Goal: Ask a question

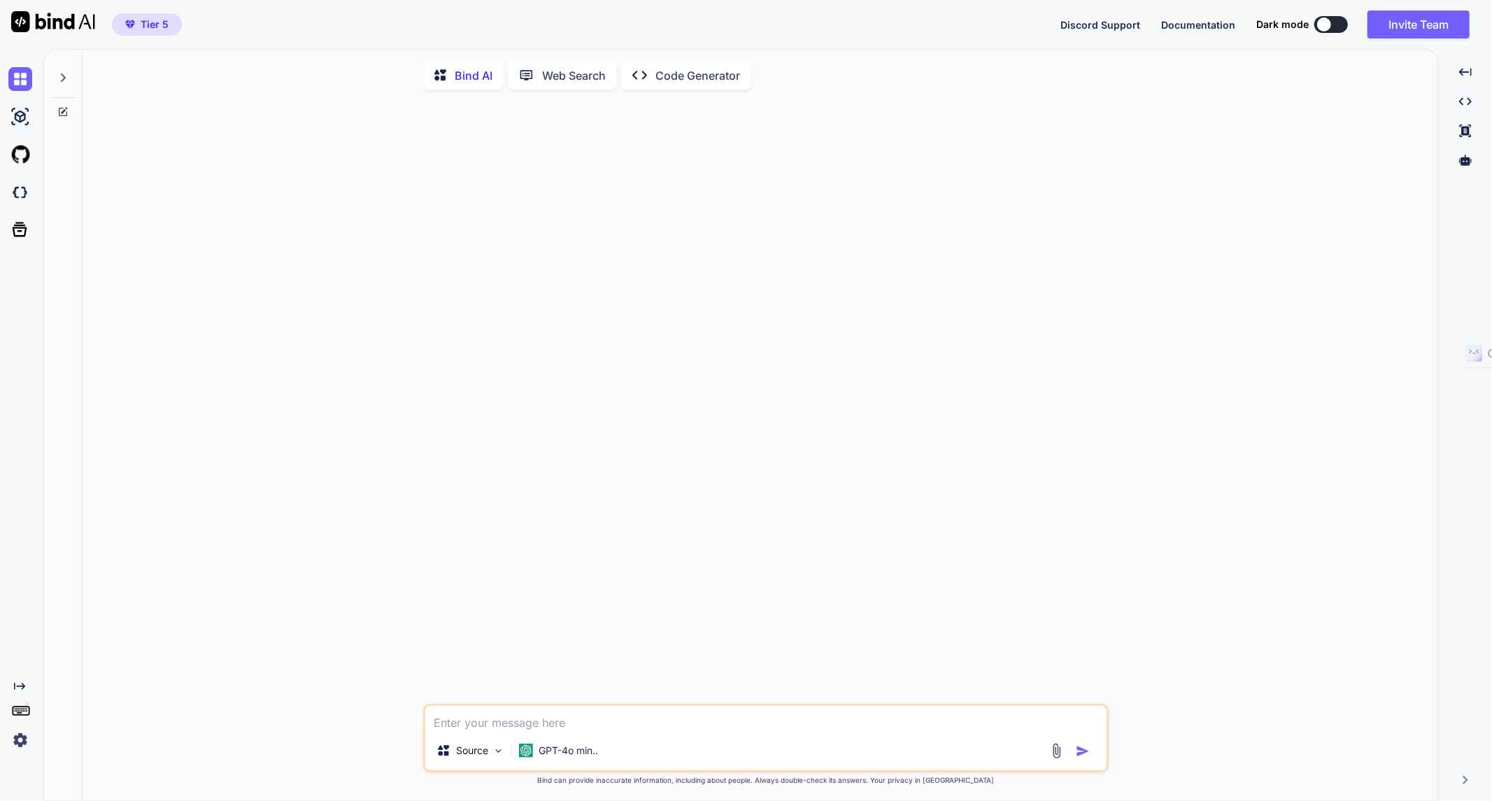
type textarea "x"
click at [19, 684] on icon "Created with Pixso." at bounding box center [19, 686] width 11 height 11
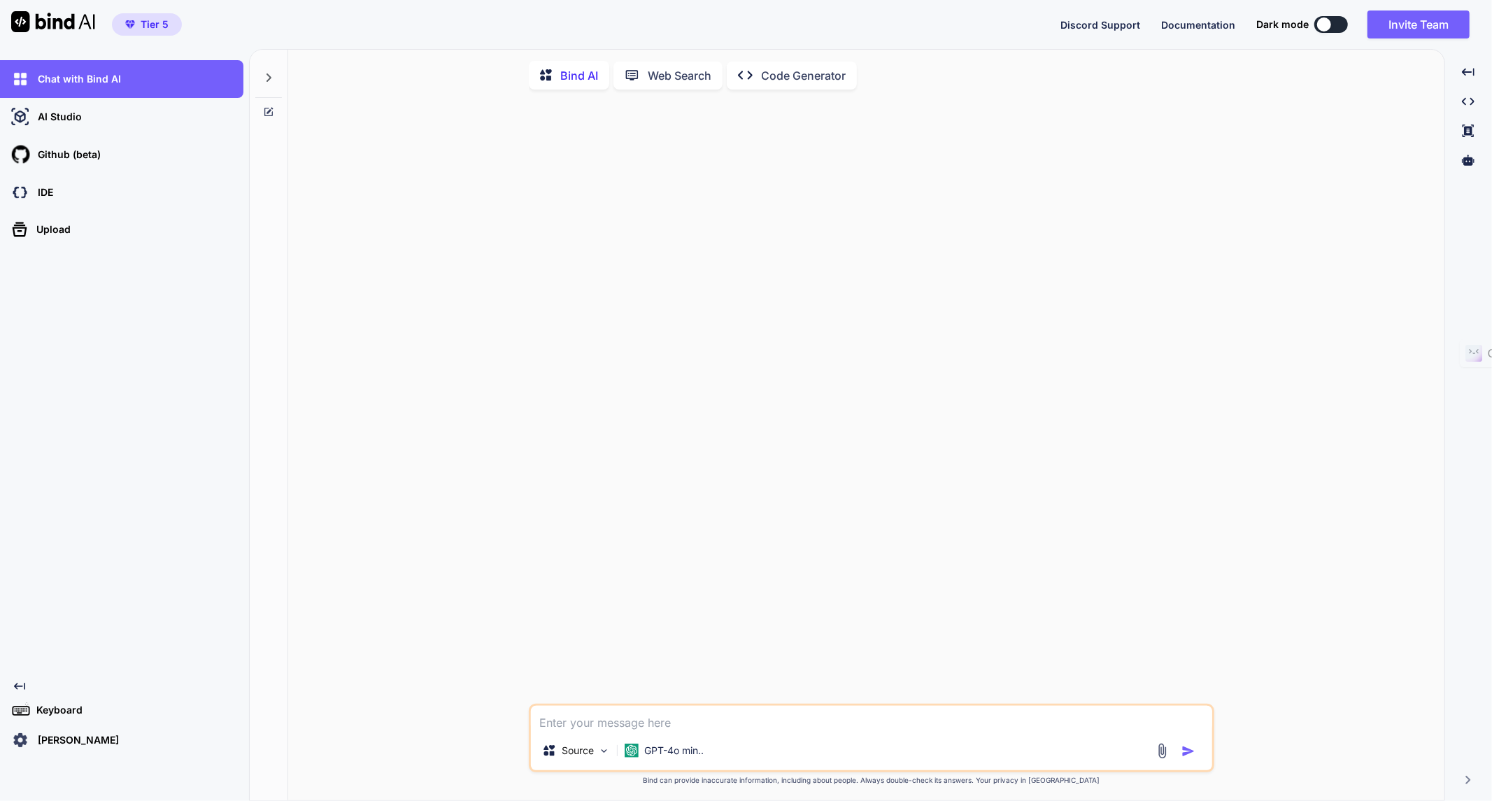
click at [653, 722] on textarea at bounding box center [871, 718] width 681 height 25
paste textarea "I want to build a pentest tool for websites. Tell me what this tool would need …"
click at [672, 757] on p "GPT-4o min.." at bounding box center [673, 750] width 59 height 14
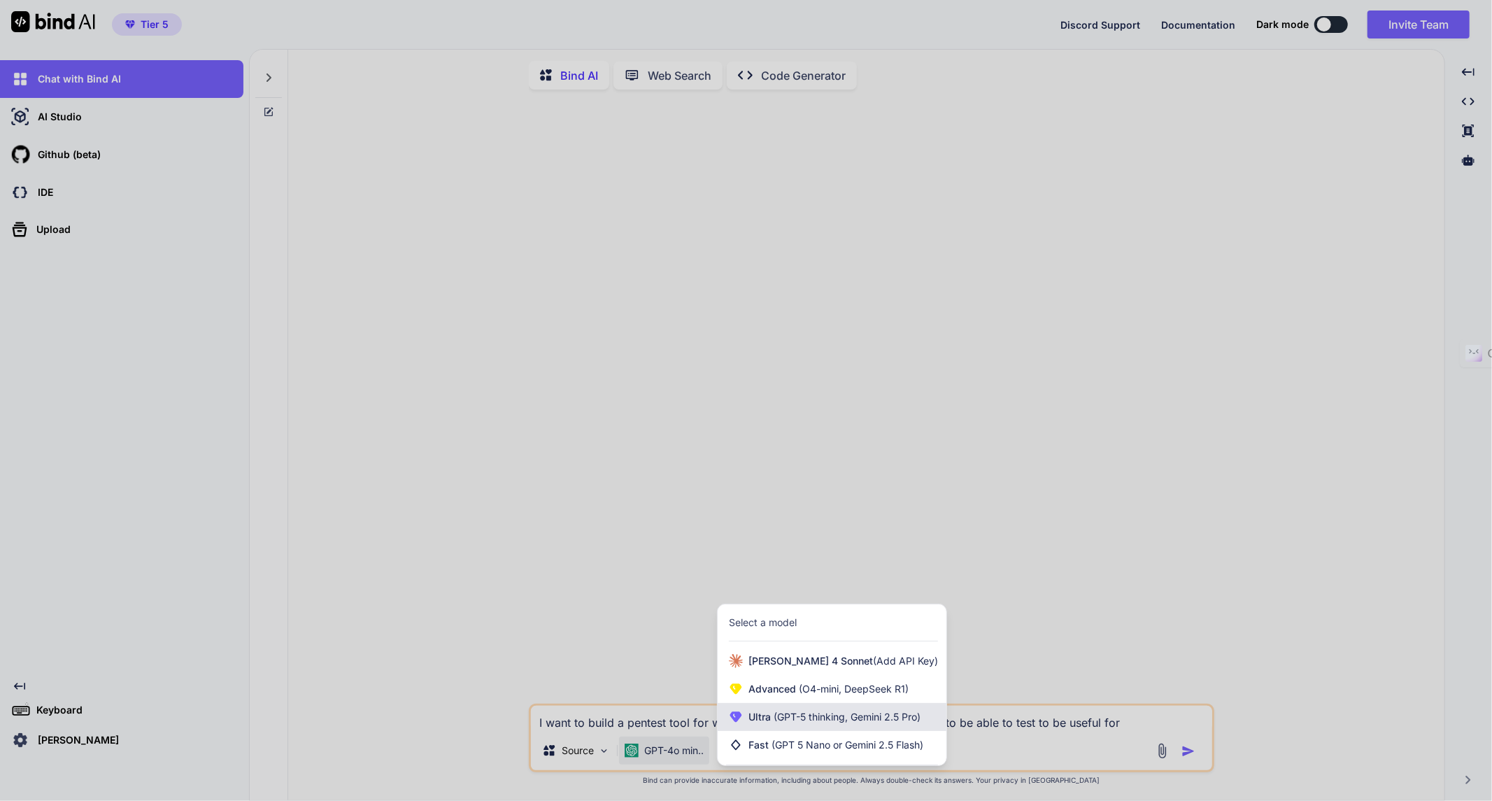
click at [841, 719] on span "(GPT-5 thinking, Gemini 2.5 Pro)" at bounding box center [846, 717] width 150 height 12
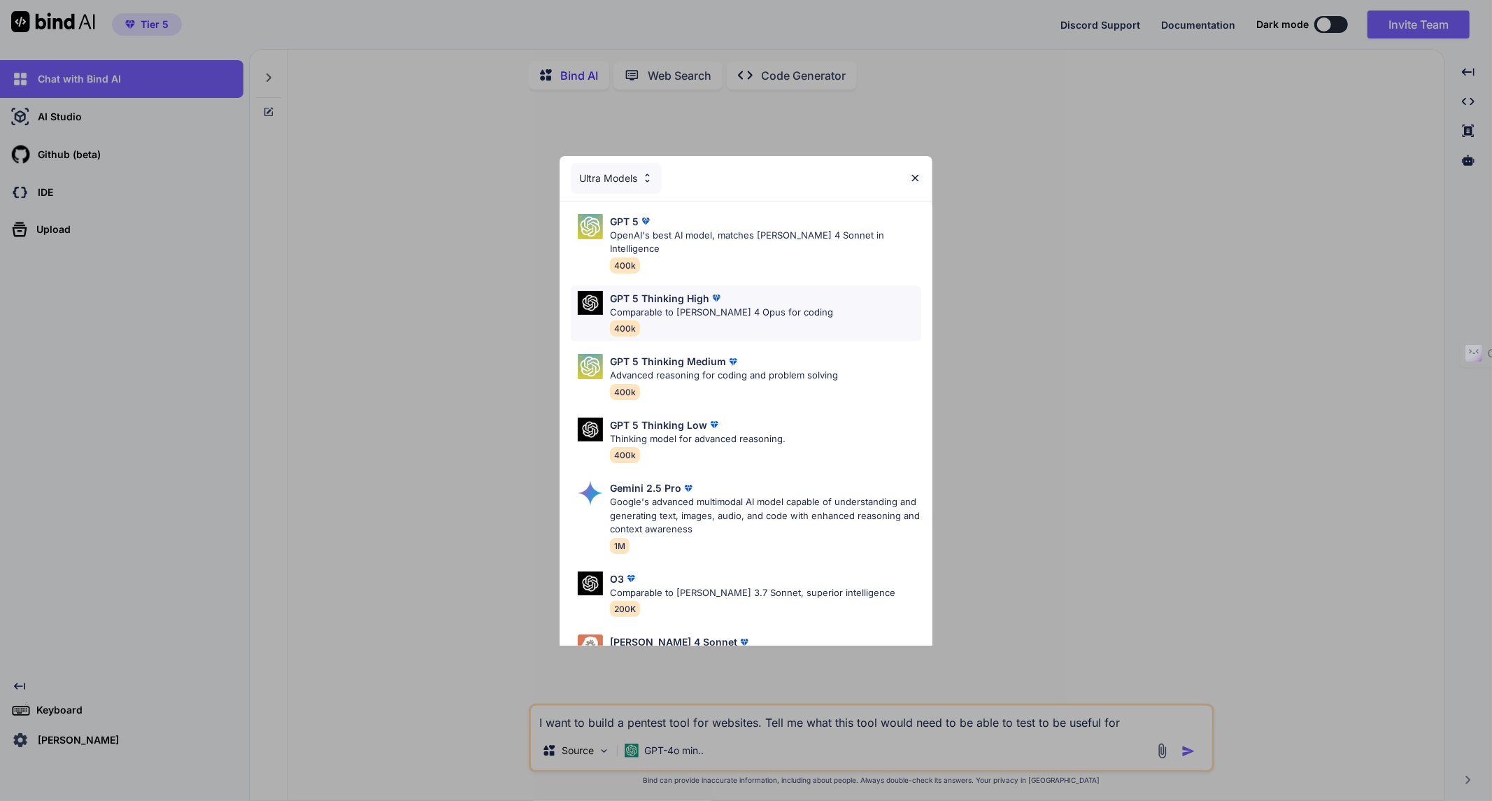
click at [662, 306] on p "Comparable to [PERSON_NAME] 4 Opus for coding" at bounding box center [721, 313] width 223 height 14
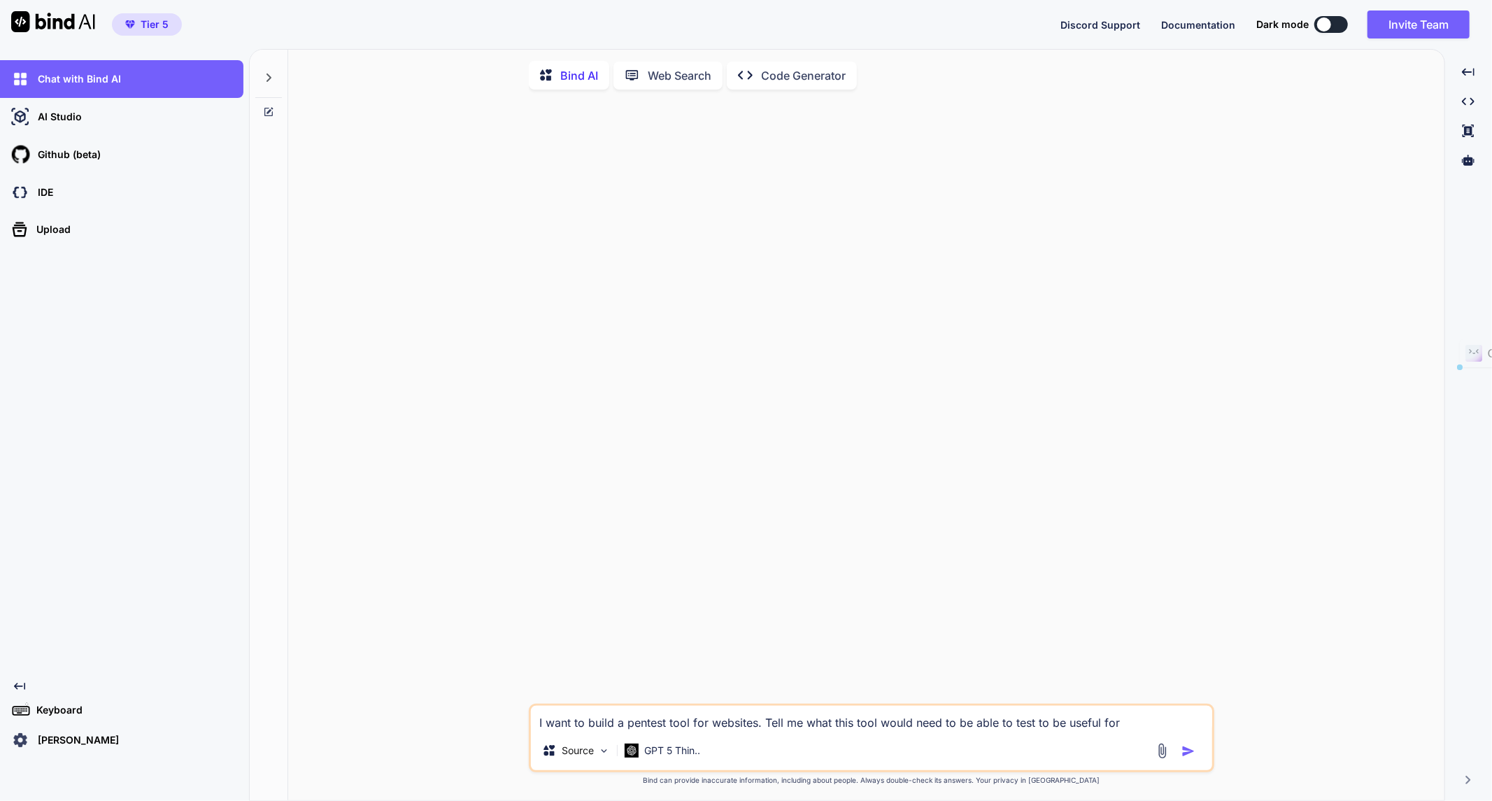
drag, startPoint x: 1124, startPoint y: 725, endPoint x: 380, endPoint y: 663, distance: 746.0
click at [385, 663] on div "I want to build a pentest tool for websites. Tell me what this tool would need …" at bounding box center [871, 452] width 1145 height 702
paste textarea "my clients to test their website security. For example, check the Wordpress ver…"
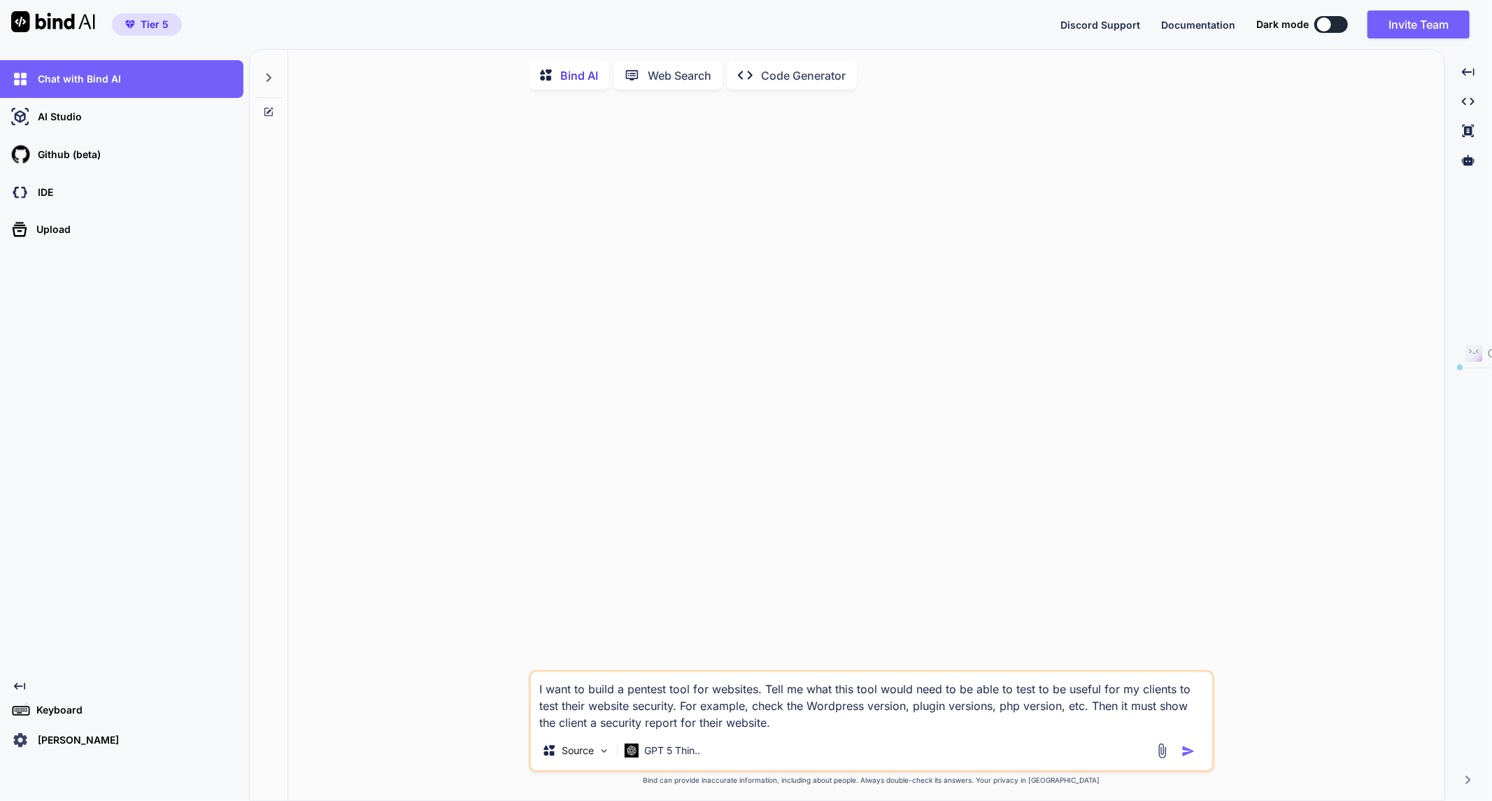
drag, startPoint x: 764, startPoint y: 692, endPoint x: 679, endPoint y: 709, distance: 86.1
click at [679, 709] on textarea "I want to build a pentest tool for websites. Tell me what this tool would need …" at bounding box center [871, 701] width 681 height 59
click at [710, 726] on textarea "I want to build a pentest tool for websites. I want the client to fill in a for…" at bounding box center [871, 701] width 681 height 59
drag, startPoint x: 809, startPoint y: 726, endPoint x: 837, endPoint y: 727, distance: 28.7
click at [837, 727] on textarea "I want to build a pentest tool for websites. I want the client to fill in a for…" at bounding box center [871, 701] width 681 height 59
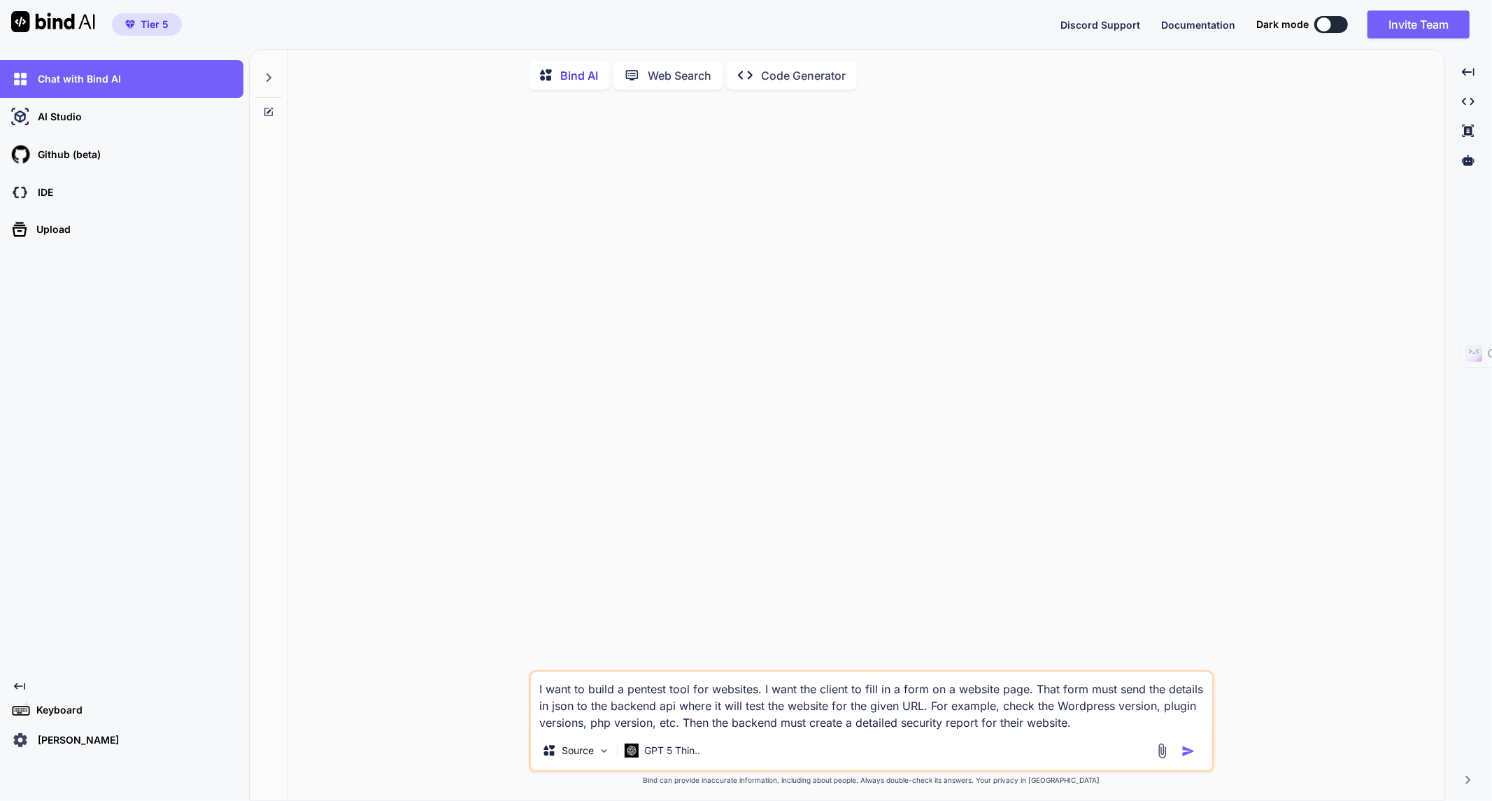
click at [1067, 727] on textarea "I want to build a pentest tool for websites. I want the client to fill in a for…" at bounding box center [871, 701] width 681 height 59
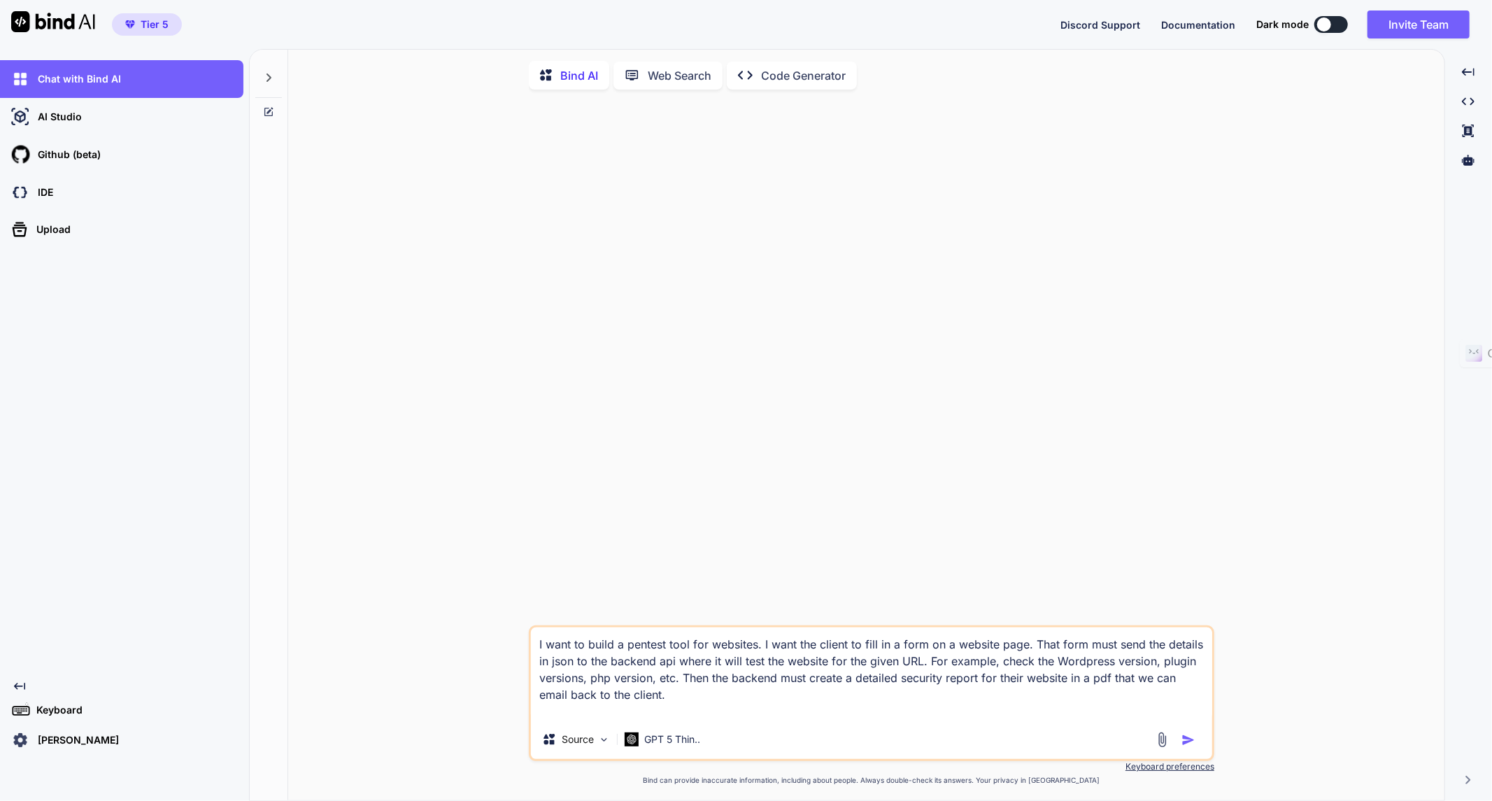
paste textarea "lor ipsumdol sitame con adipiscin—elit seddoeiu tem INC utlabor et DOLO magnaal…"
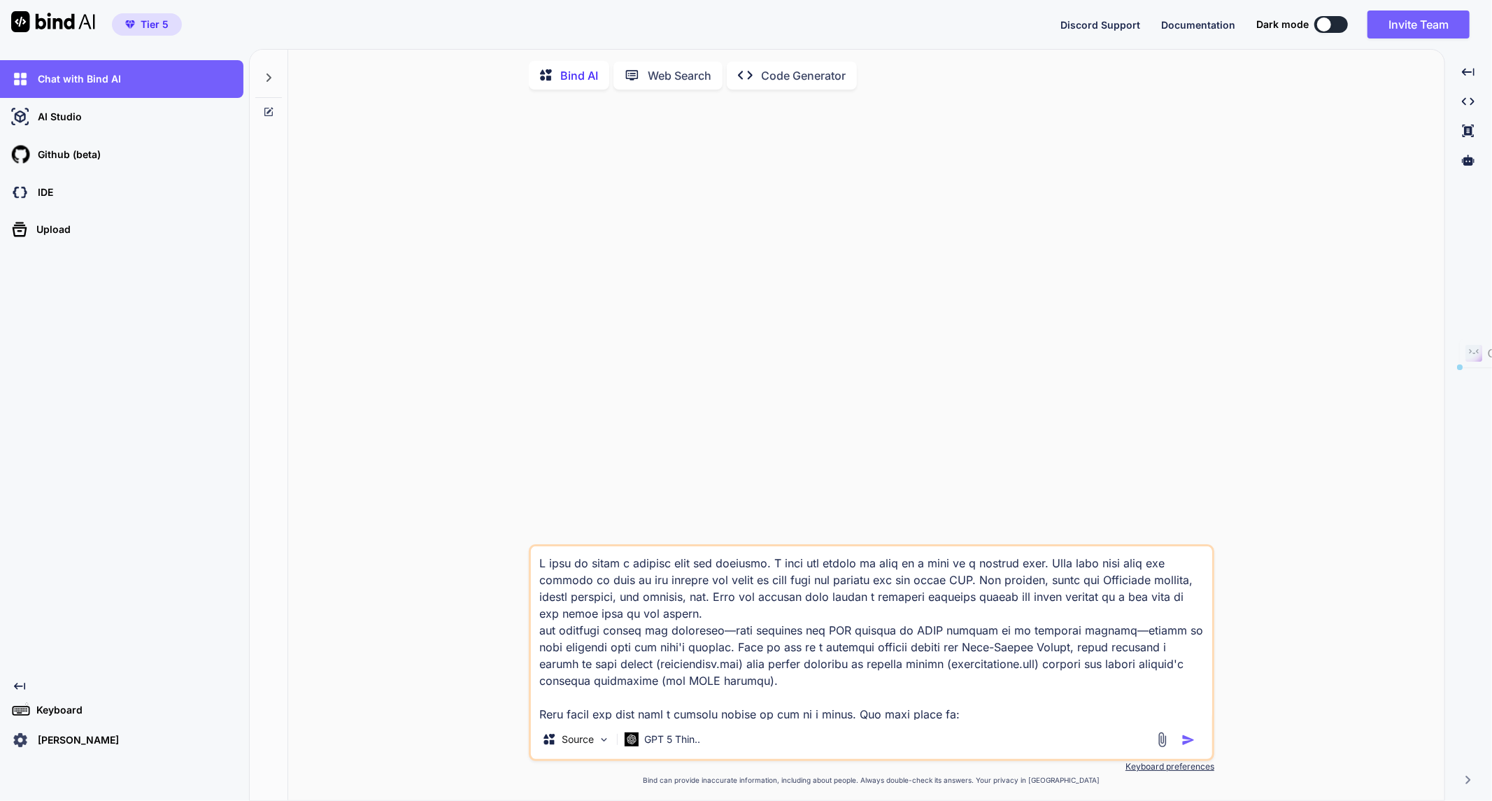
click at [543, 633] on textarea at bounding box center [871, 632] width 681 height 173
drag, startPoint x: 677, startPoint y: 636, endPoint x: 766, endPoint y: 632, distance: 88.9
click at [766, 632] on textarea at bounding box center [871, 632] width 681 height 173
drag, startPoint x: 953, startPoint y: 632, endPoint x: 962, endPoint y: 632, distance: 9.1
click at [962, 632] on textarea at bounding box center [871, 632] width 681 height 173
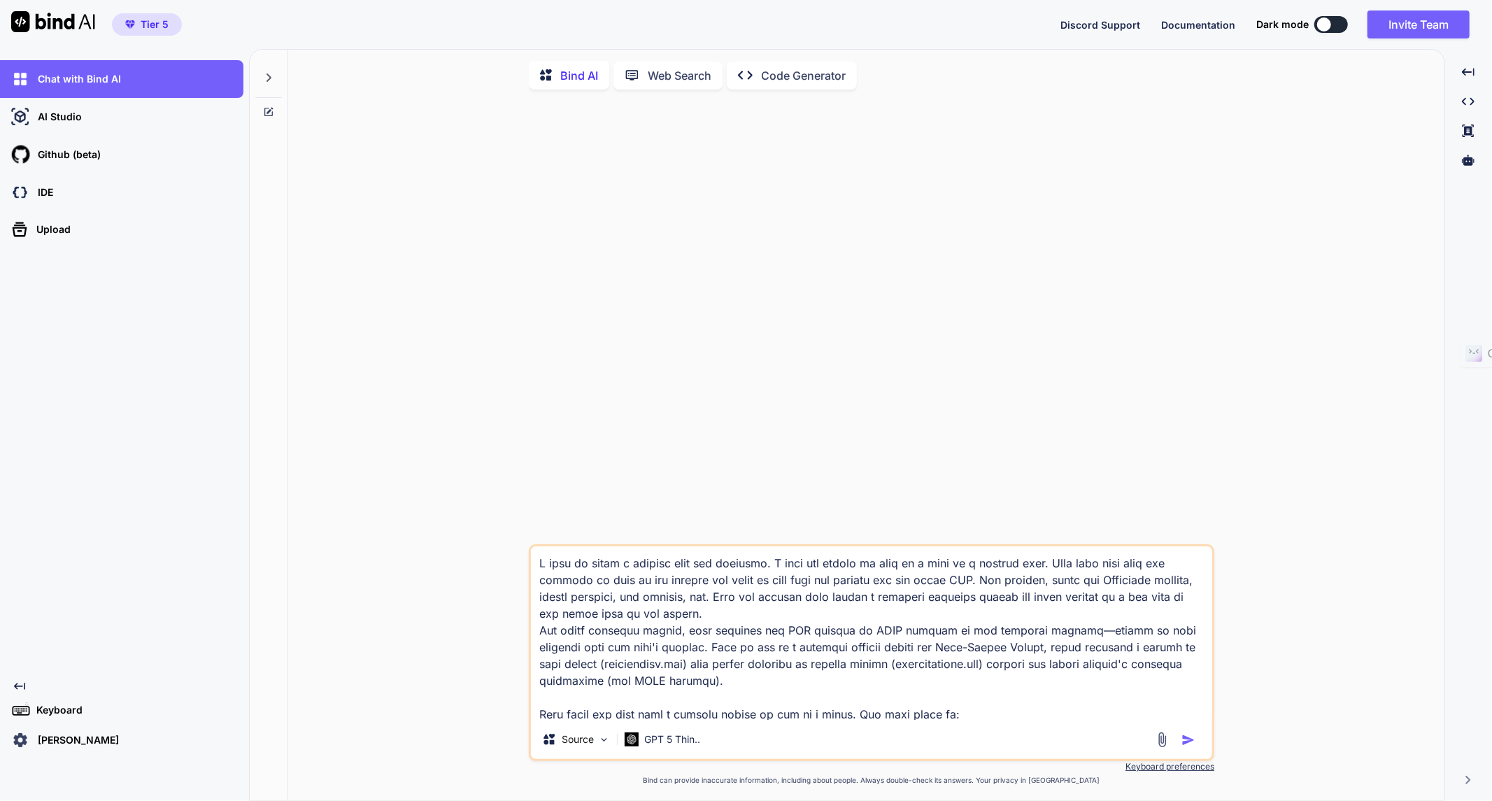
click at [1058, 632] on textarea at bounding box center [871, 632] width 681 height 173
click at [1059, 632] on textarea at bounding box center [871, 632] width 681 height 173
click at [1151, 653] on textarea at bounding box center [871, 632] width 681 height 173
drag, startPoint x: 609, startPoint y: 667, endPoint x: 588, endPoint y: 667, distance: 21.0
click at [588, 667] on textarea at bounding box center [871, 632] width 681 height 173
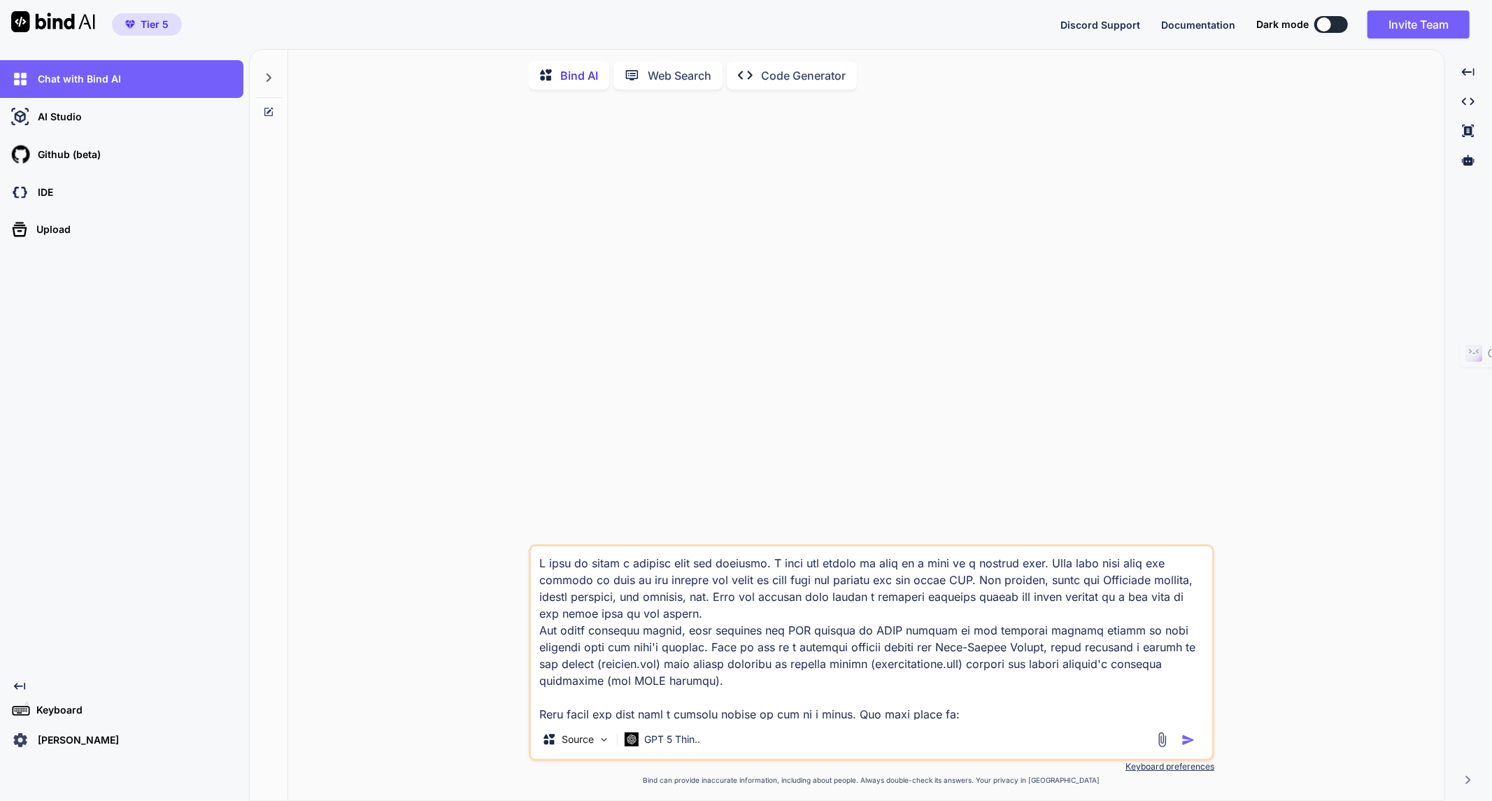
click at [611, 718] on textarea at bounding box center [871, 632] width 681 height 173
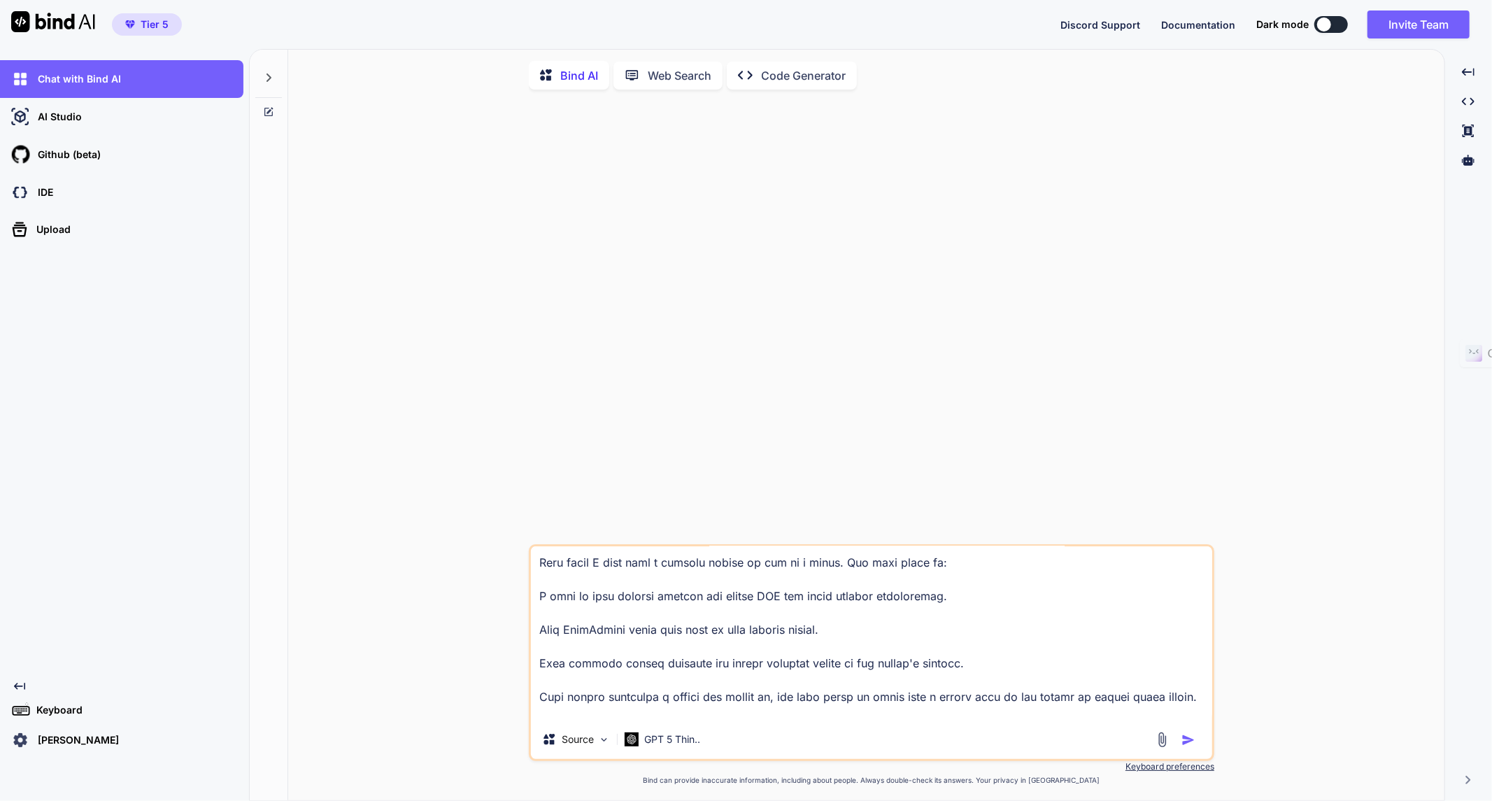
scroll to position [157, 0]
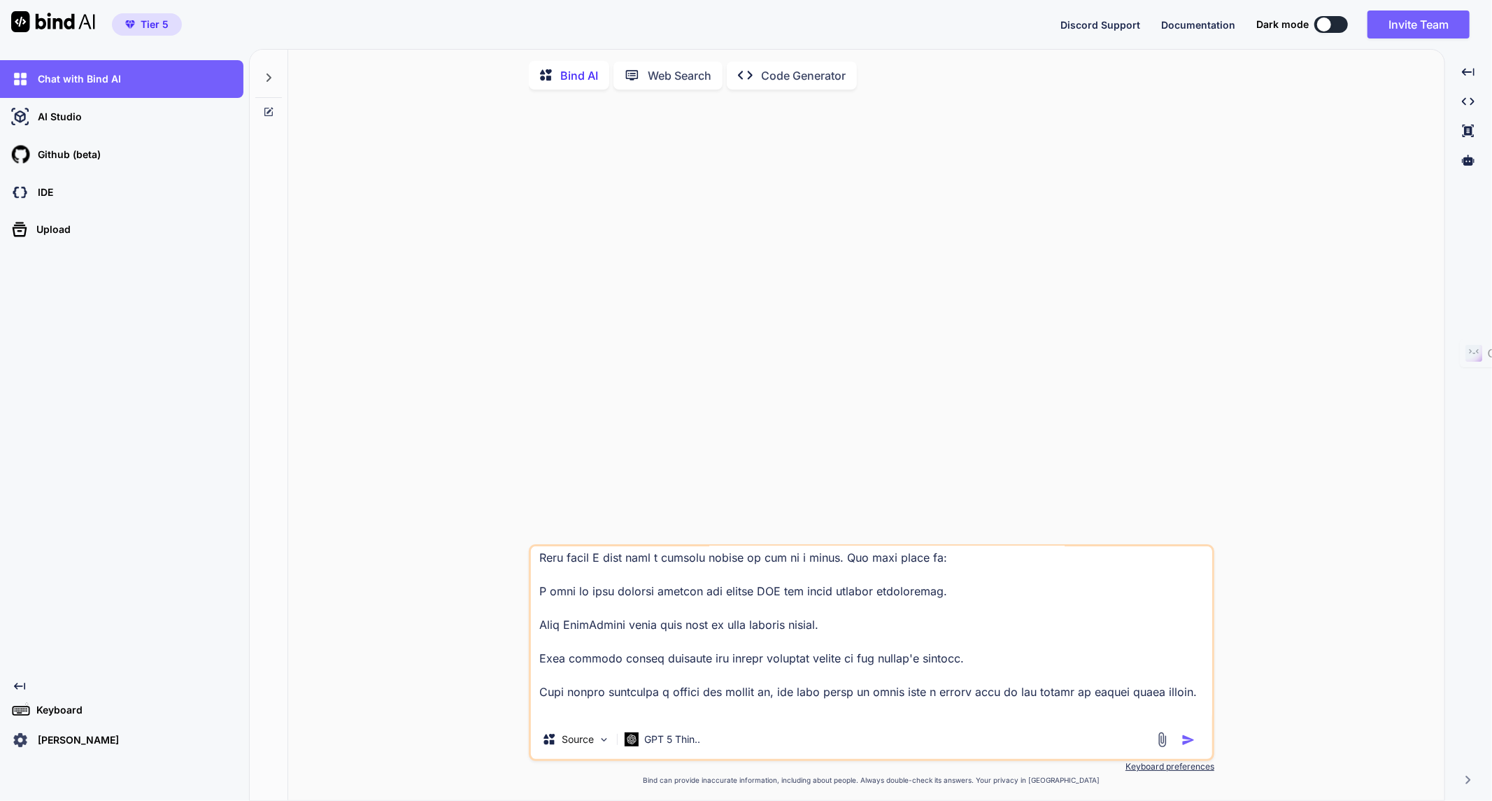
click at [550, 627] on textarea at bounding box center [871, 632] width 681 height 173
click at [855, 558] on textarea at bounding box center [871, 632] width 681 height 173
click at [952, 564] on textarea at bounding box center [871, 632] width 681 height 173
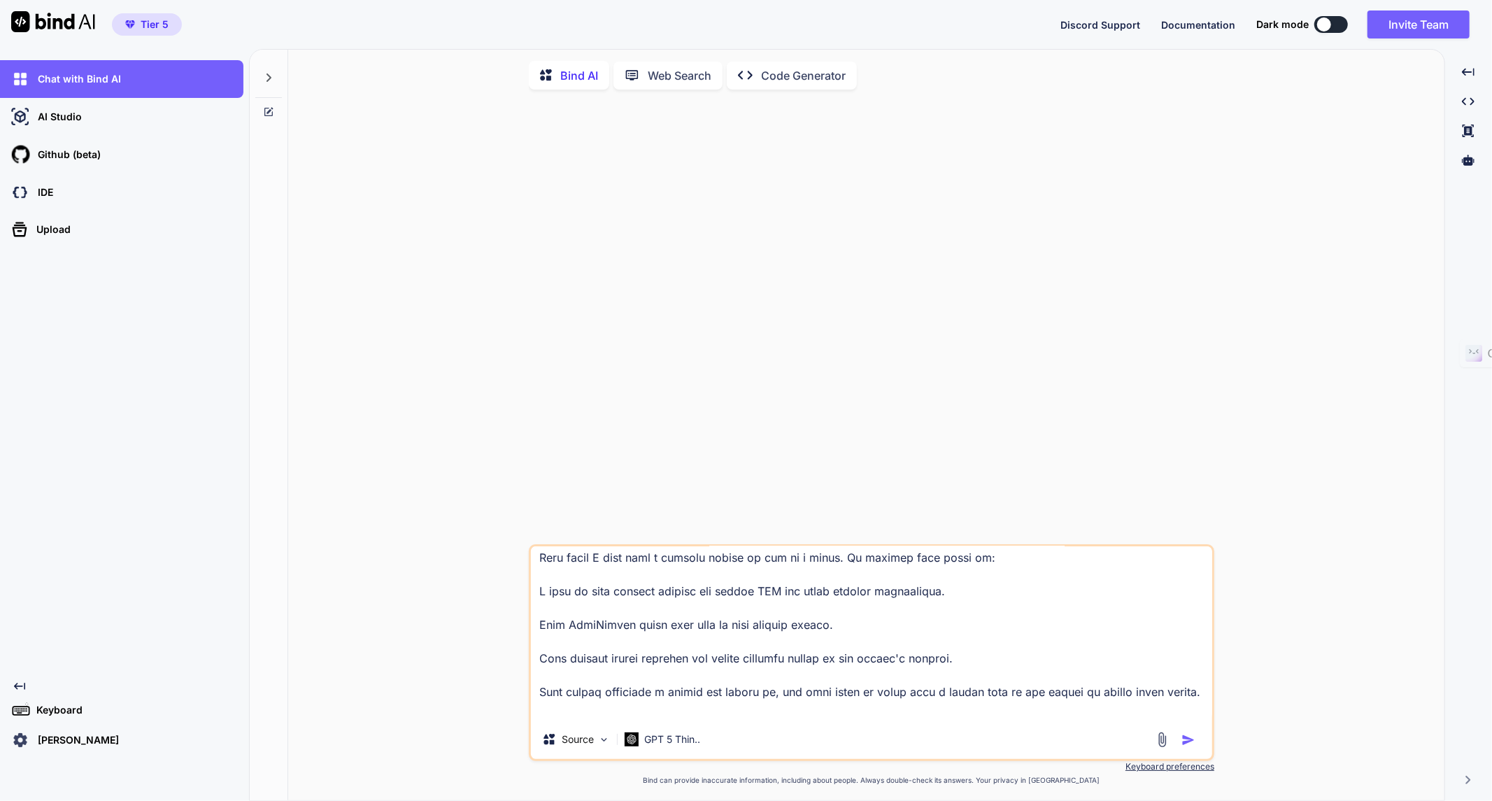
click at [952, 564] on textarea at bounding box center [871, 632] width 681 height 173
click at [983, 557] on textarea at bounding box center [871, 632] width 681 height 173
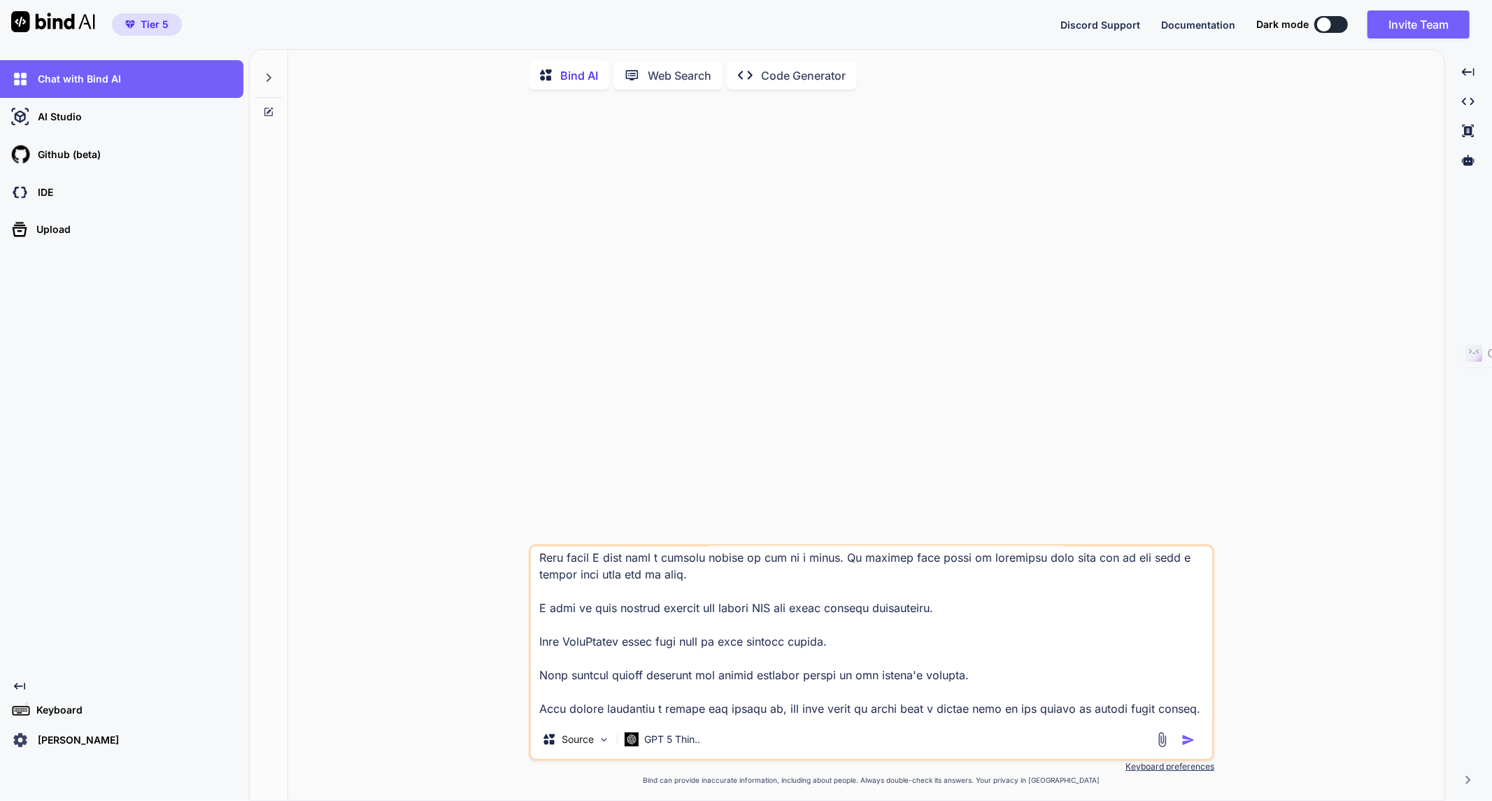
click at [535, 613] on textarea at bounding box center [871, 632] width 681 height 173
click at [539, 648] on textarea at bounding box center [871, 632] width 681 height 173
click at [714, 641] on textarea at bounding box center [871, 632] width 681 height 173
drag, startPoint x: 541, startPoint y: 677, endPoint x: 564, endPoint y: 674, distance: 23.3
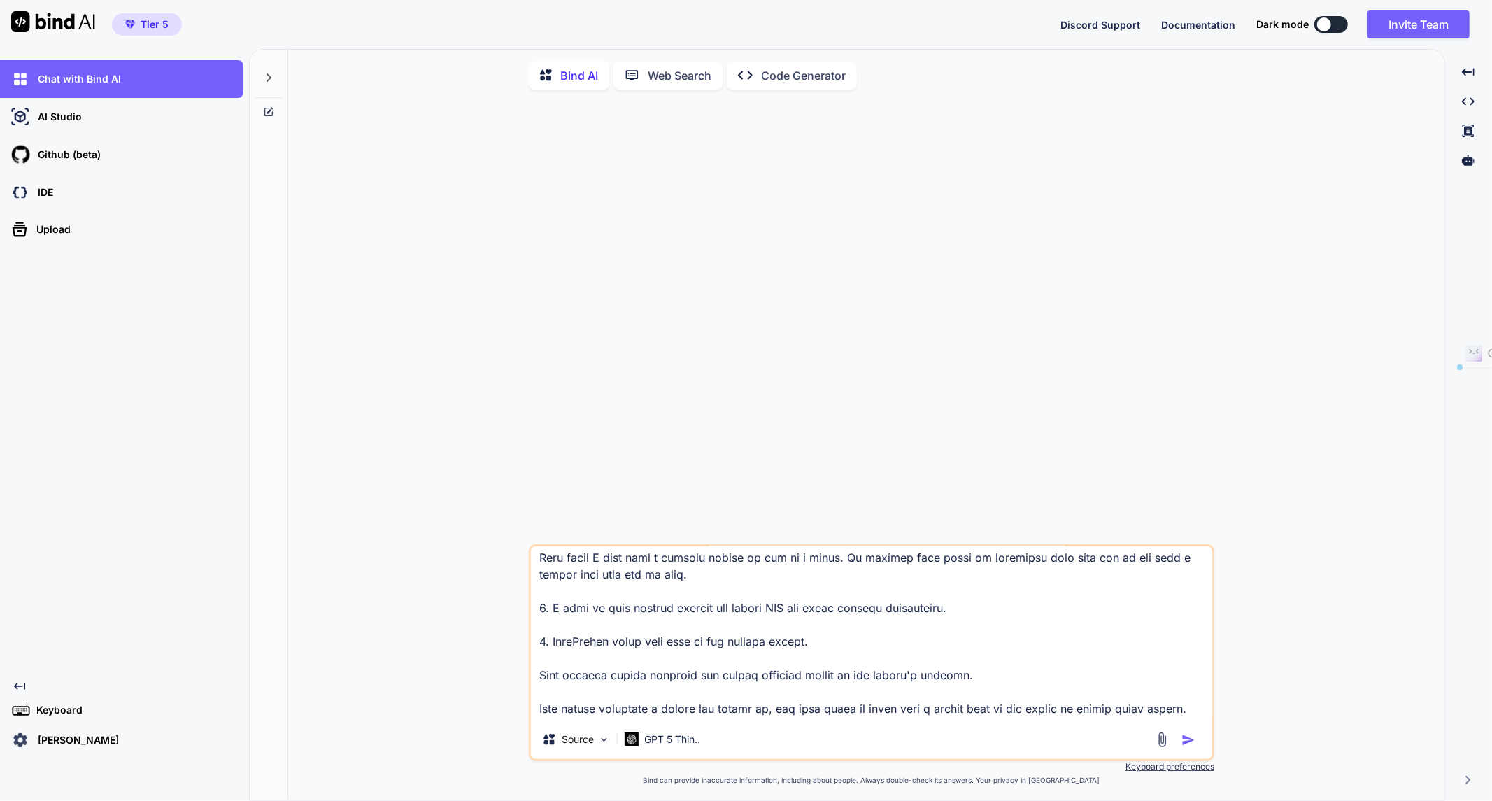
click at [564, 674] on textarea at bounding box center [871, 632] width 681 height 173
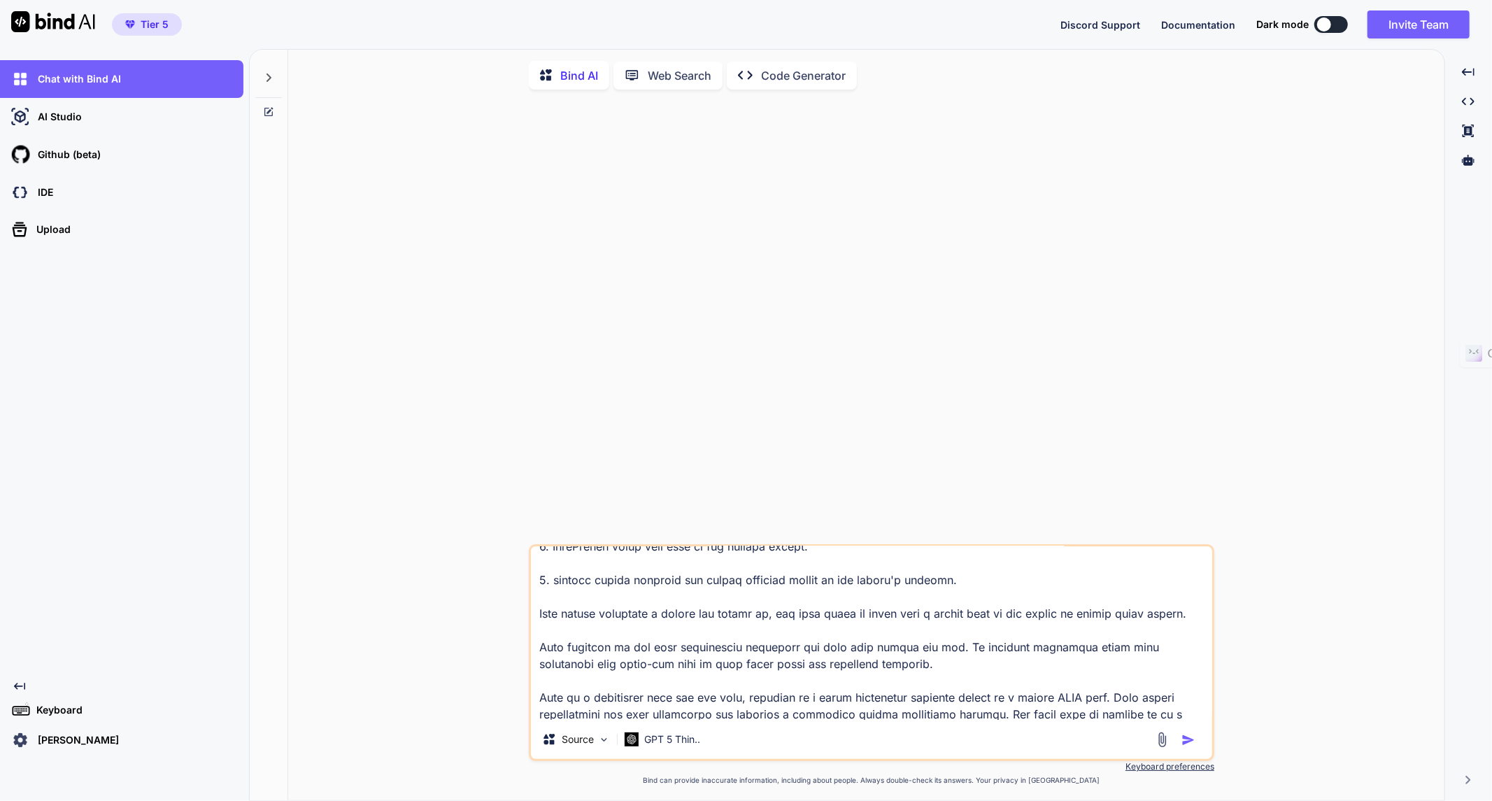
scroll to position [271, 0]
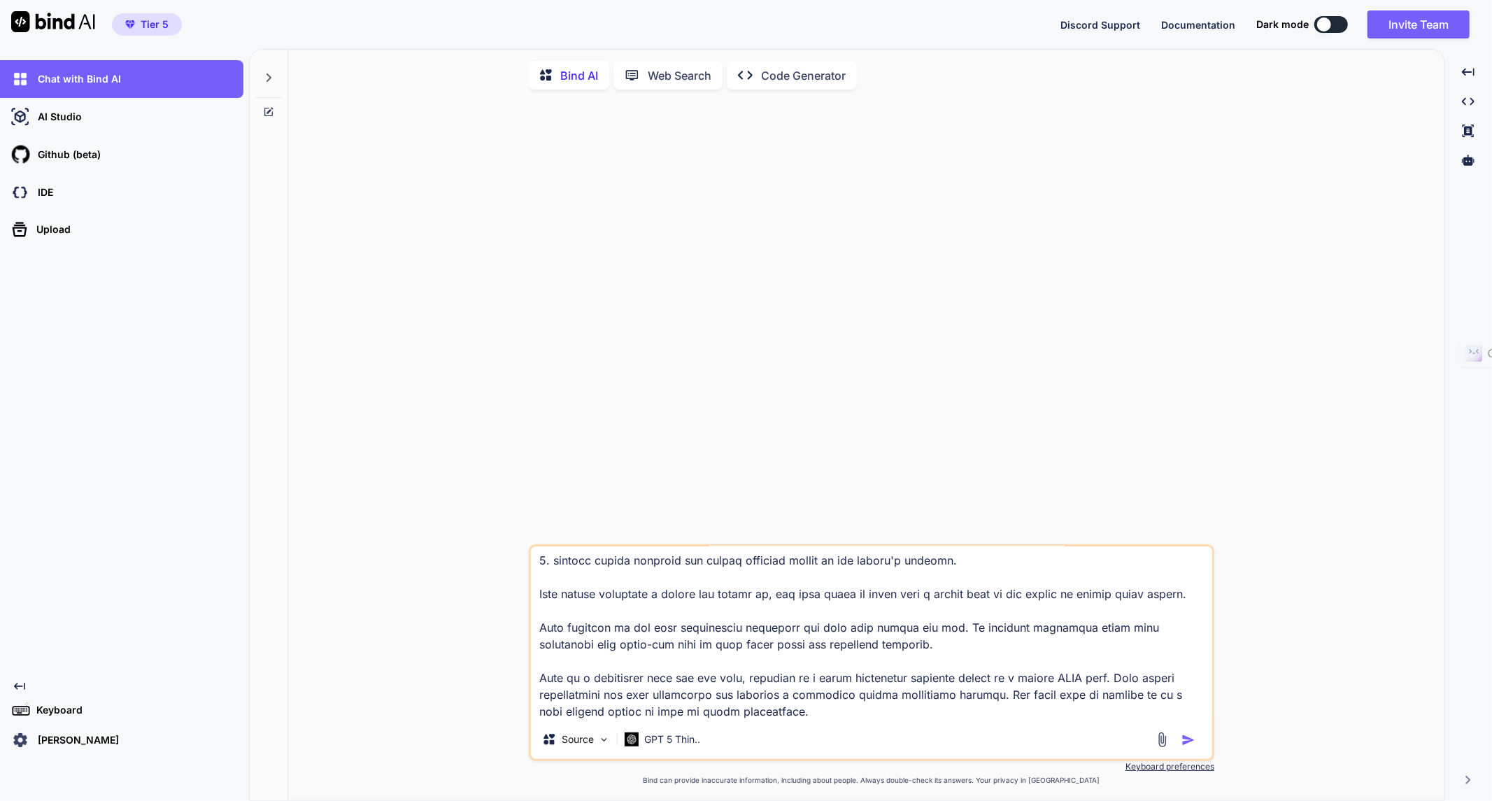
click at [548, 597] on textarea at bounding box center [871, 632] width 681 height 173
drag, startPoint x: 630, startPoint y: 628, endPoint x: 670, endPoint y: 624, distance: 40.1
click at [670, 624] on textarea at bounding box center [871, 632] width 681 height 173
drag, startPoint x: 748, startPoint y: 630, endPoint x: 788, endPoint y: 627, distance: 39.3
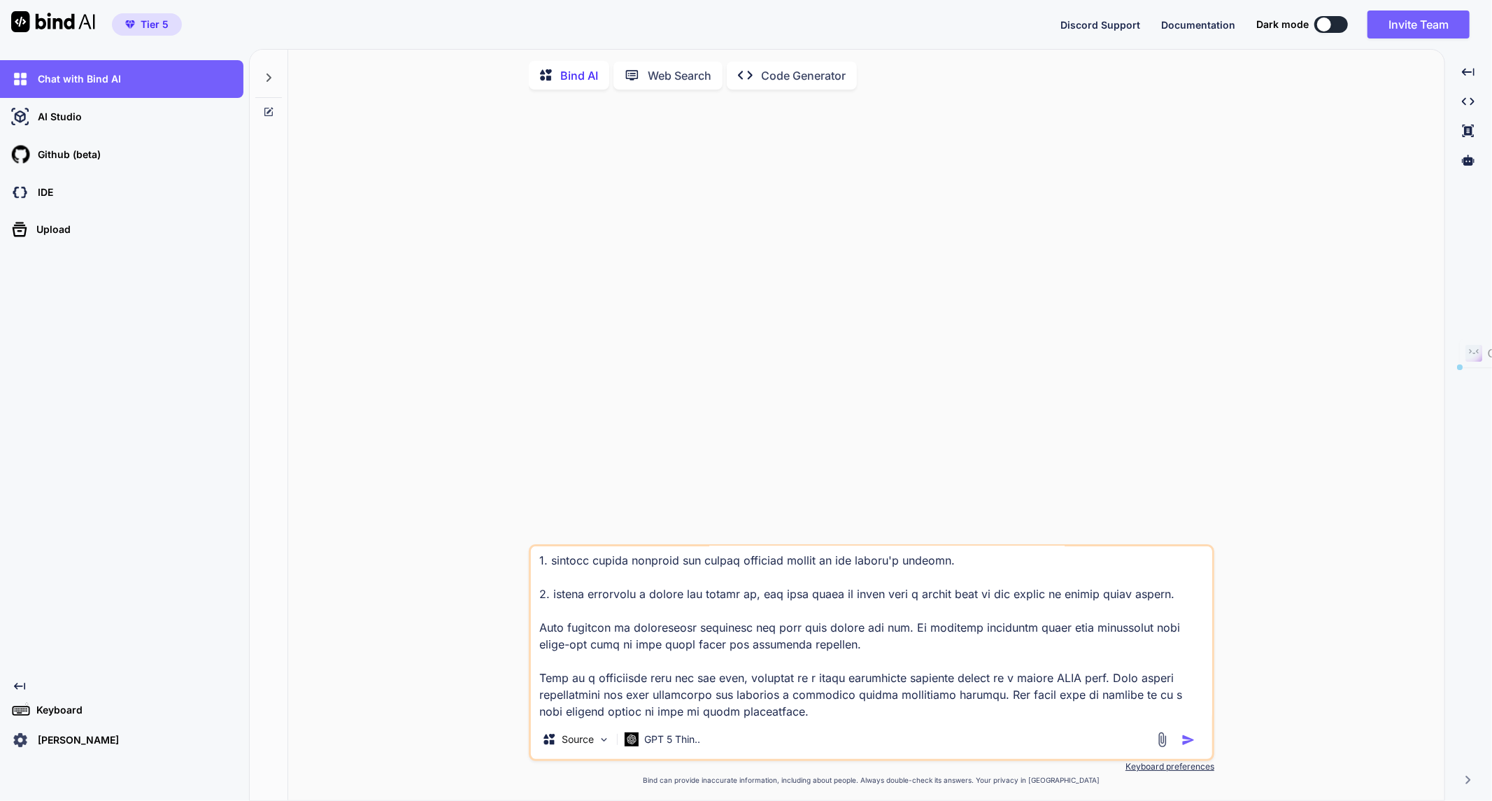
click at [788, 627] on textarea at bounding box center [871, 632] width 681 height 173
click at [1120, 634] on textarea at bounding box center [871, 632] width 681 height 173
click at [784, 648] on textarea at bounding box center [871, 632] width 681 height 173
click at [801, 719] on textarea at bounding box center [871, 632] width 681 height 173
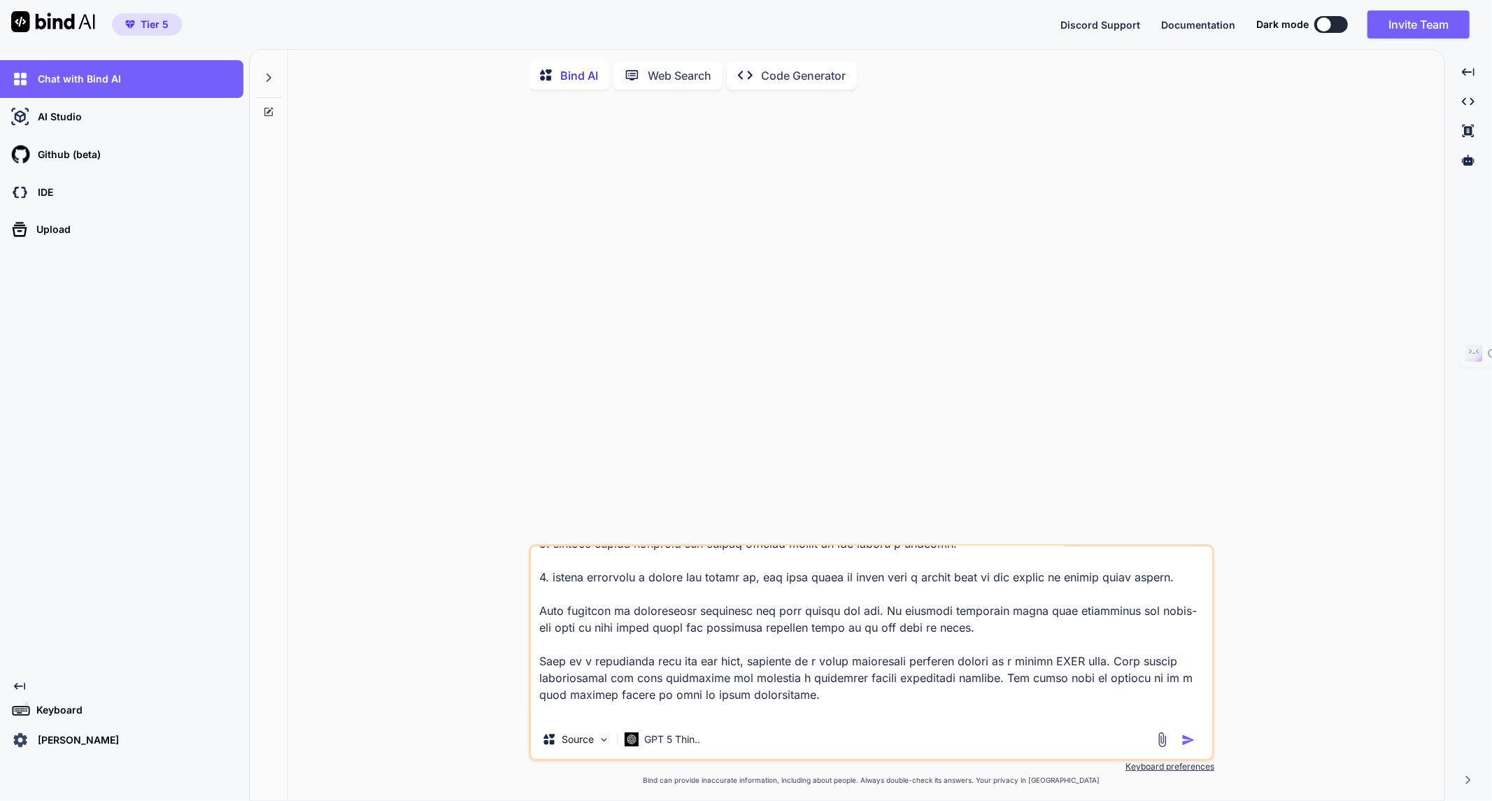
scroll to position [304, 0]
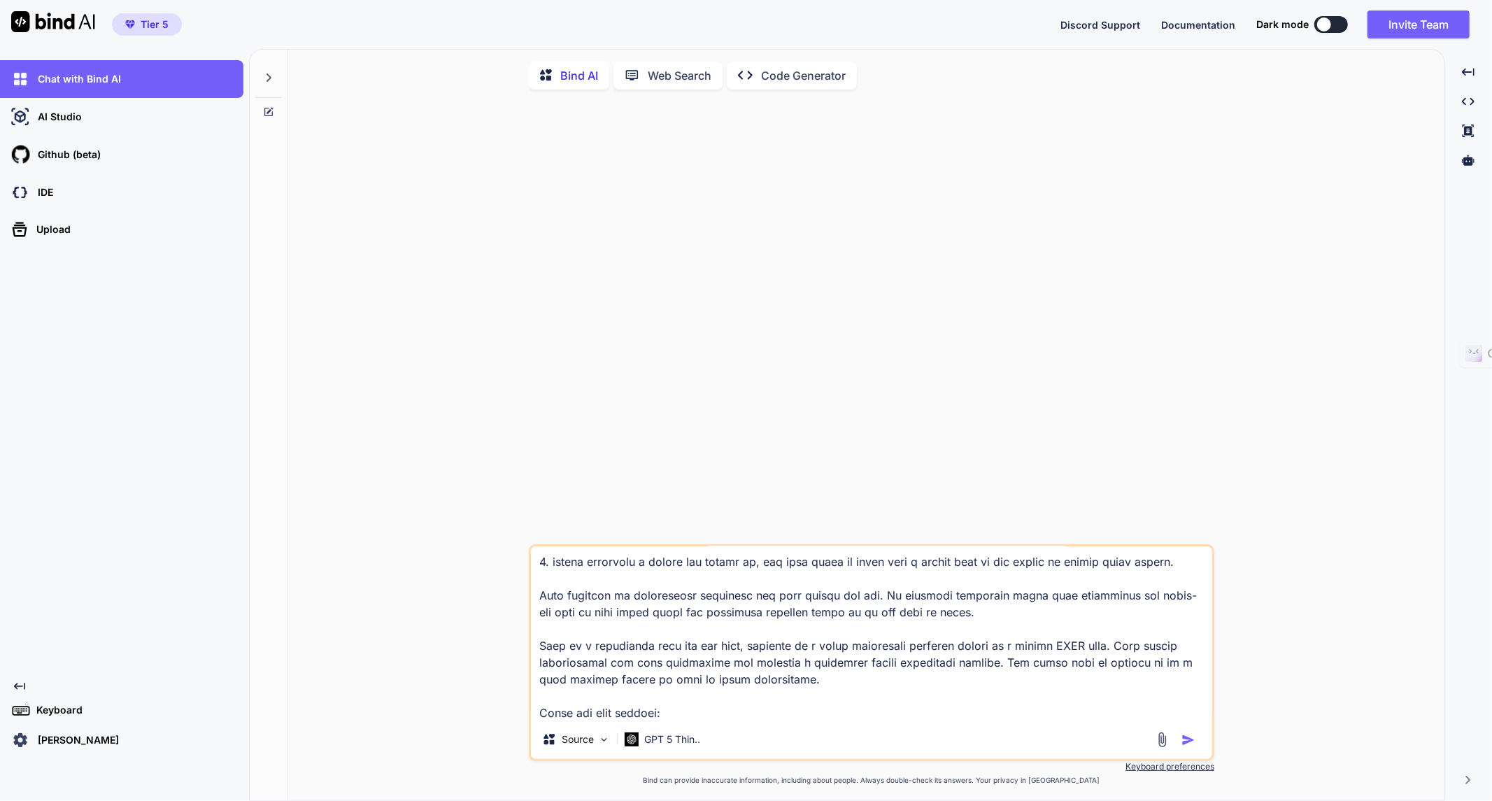
paste textarea "<!DOCTYPE html> <html lang="en"> <head> <meta charset="UTF-8"> <meta name="view…"
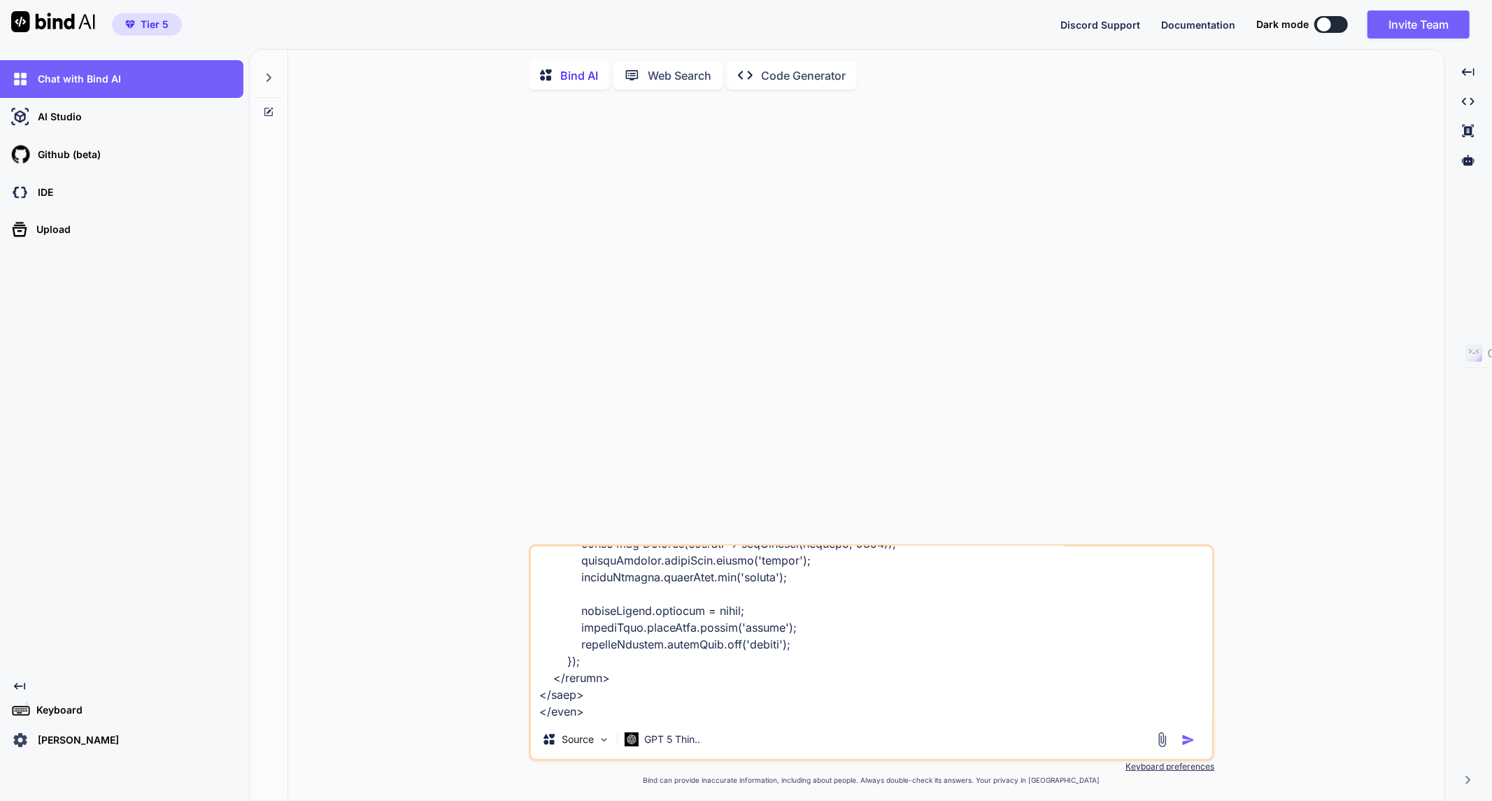
click at [561, 717] on textarea at bounding box center [871, 632] width 681 height 173
paste textarea "A few ideas for improvements and next steps: Expand the Scans: In addition to W…"
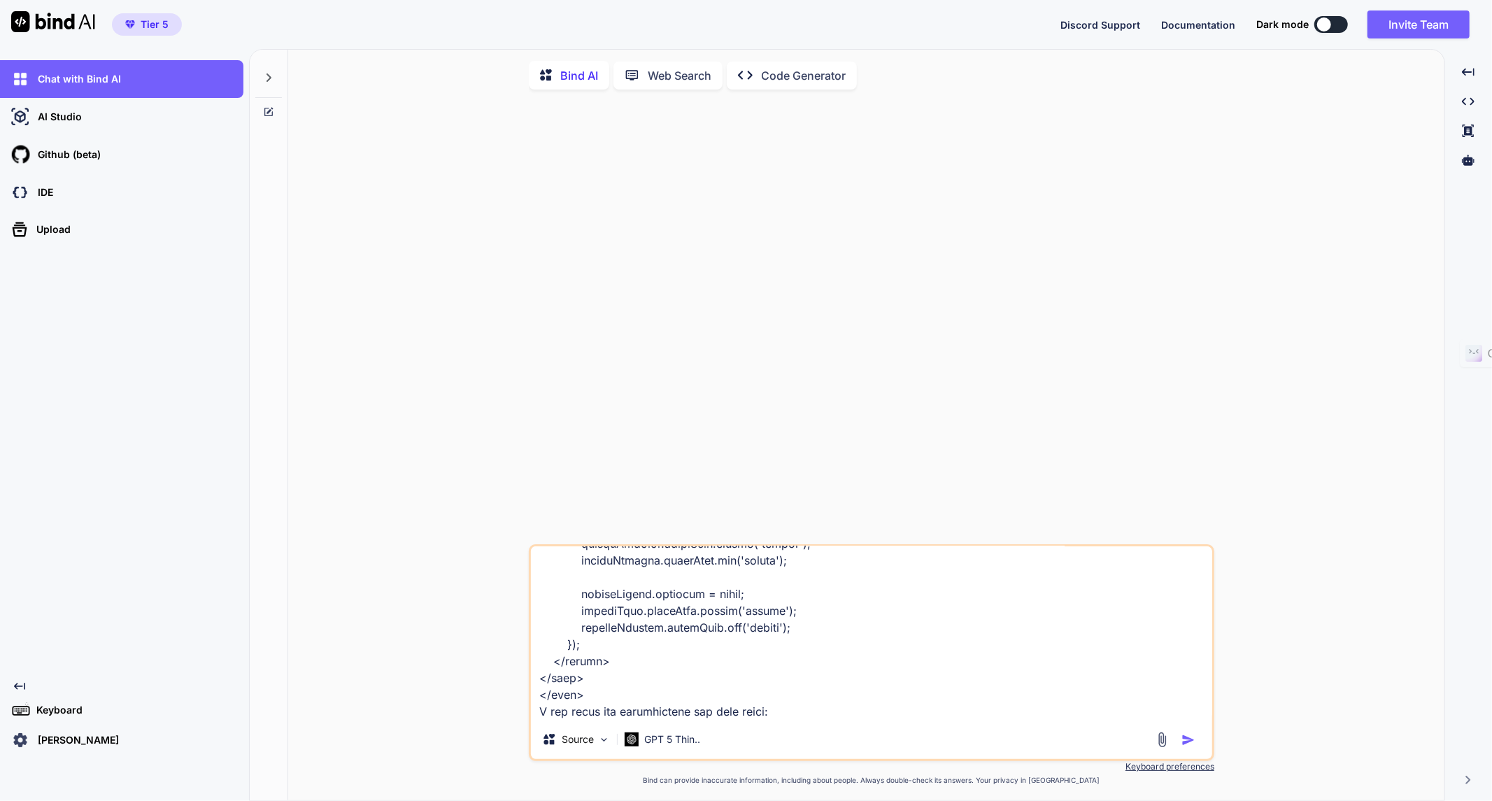
scroll to position [3729, 0]
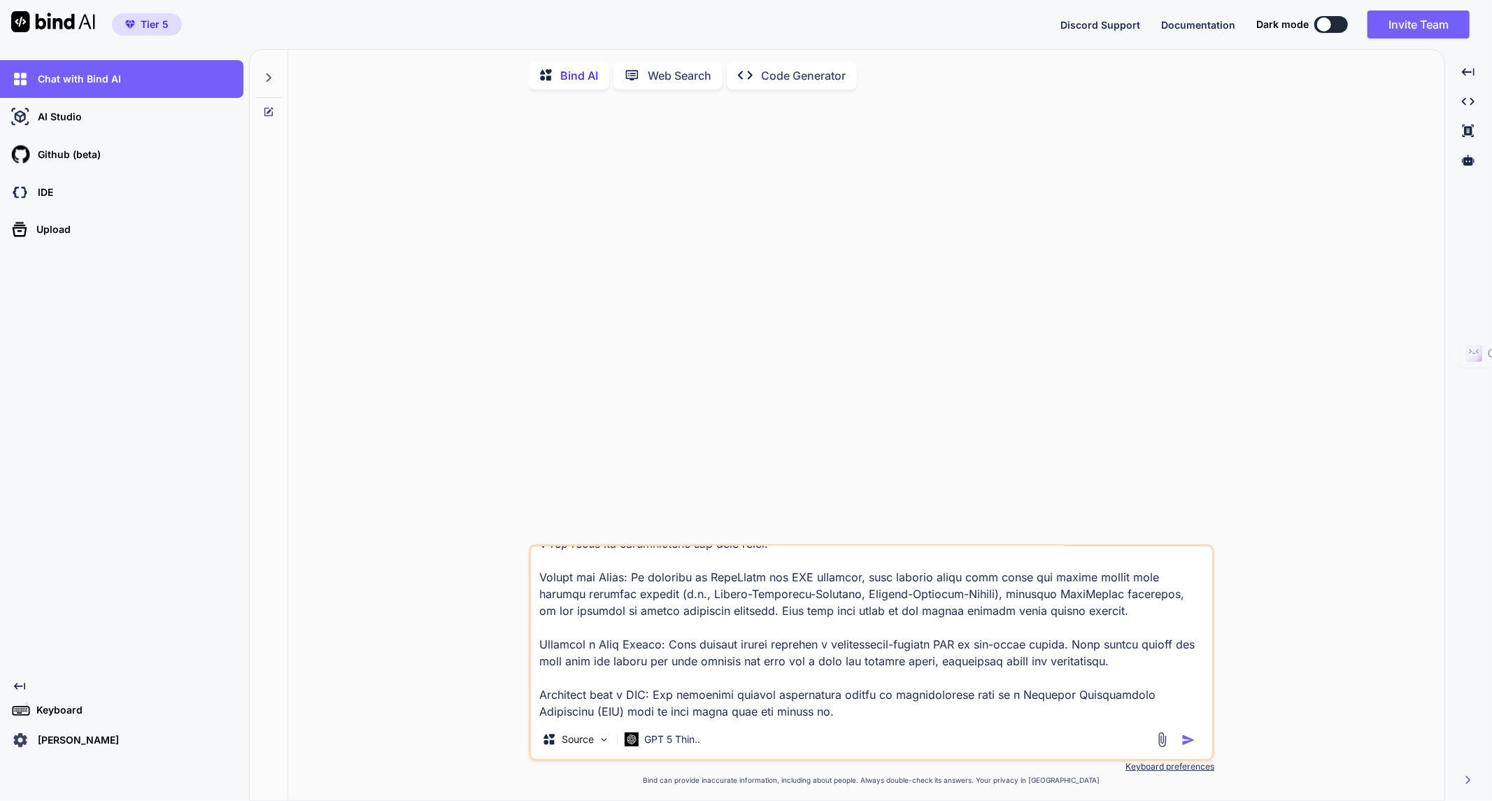
click at [690, 718] on textarea at bounding box center [871, 632] width 681 height 173
click at [855, 716] on textarea at bounding box center [871, 632] width 681 height 173
paste textarea "Backend API for Security Scanner"
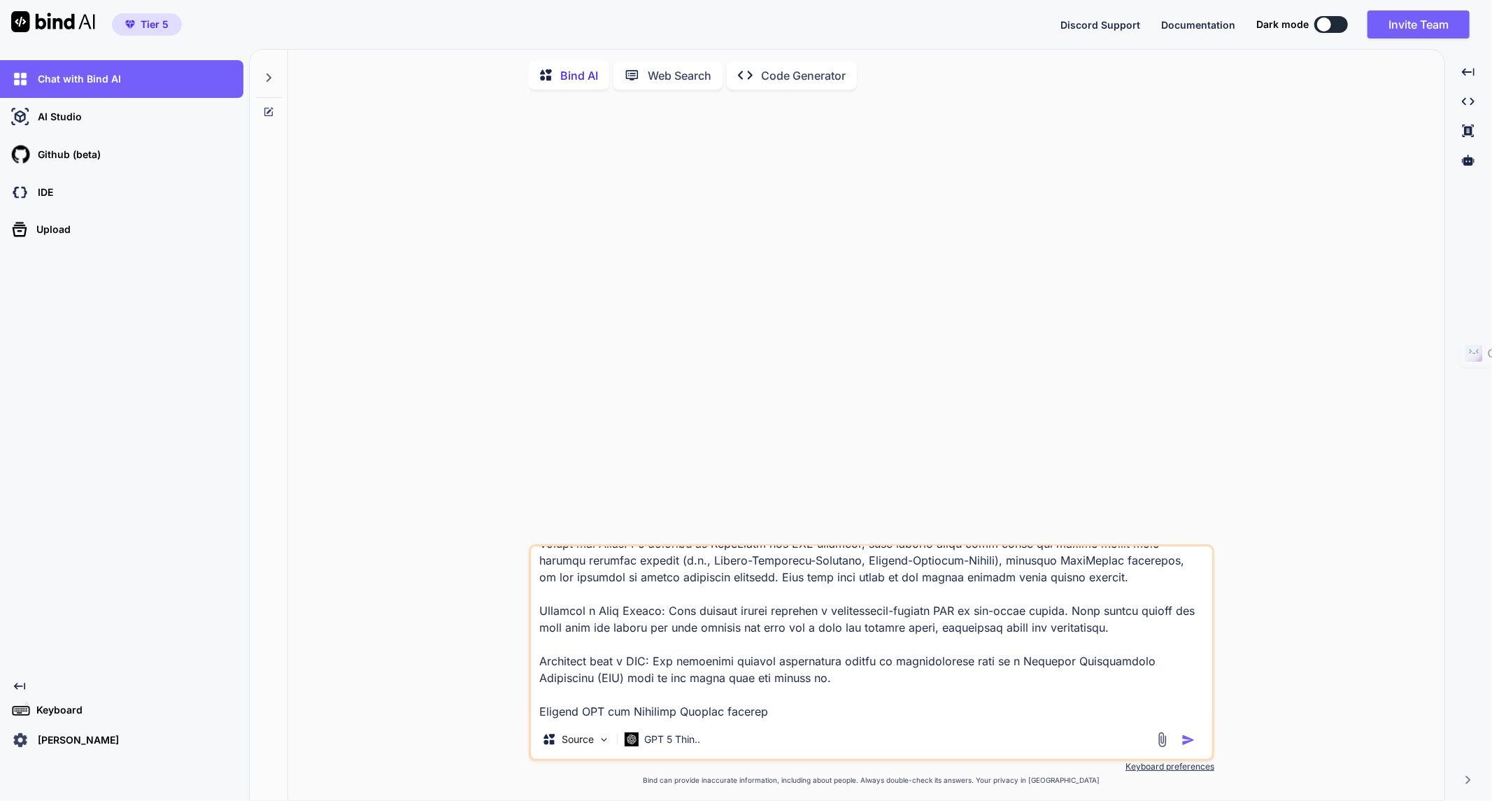
paste textarea "import os from flask import Flask, request, jsonify from urllib.parse import ur…"
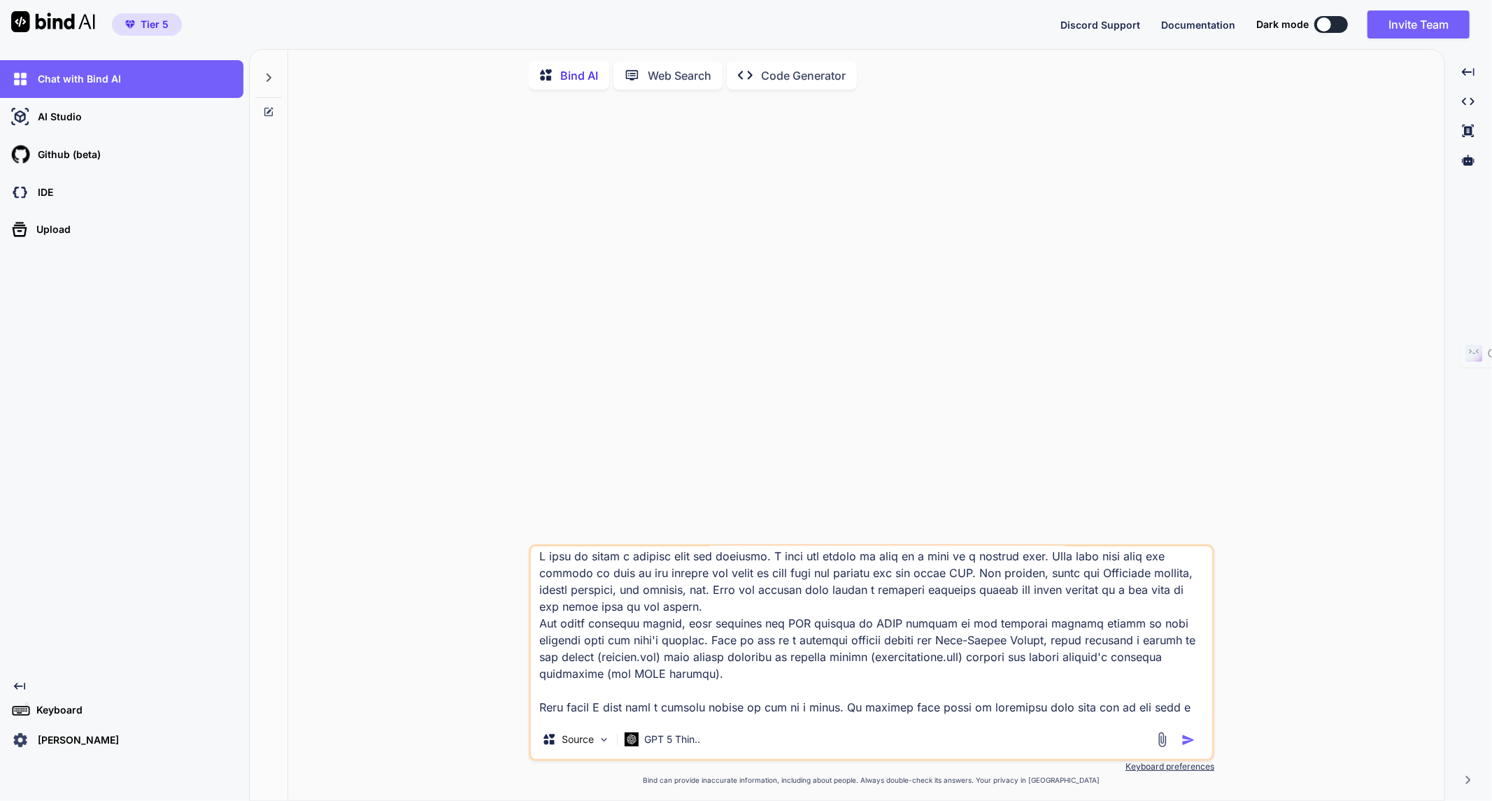
scroll to position [0, 0]
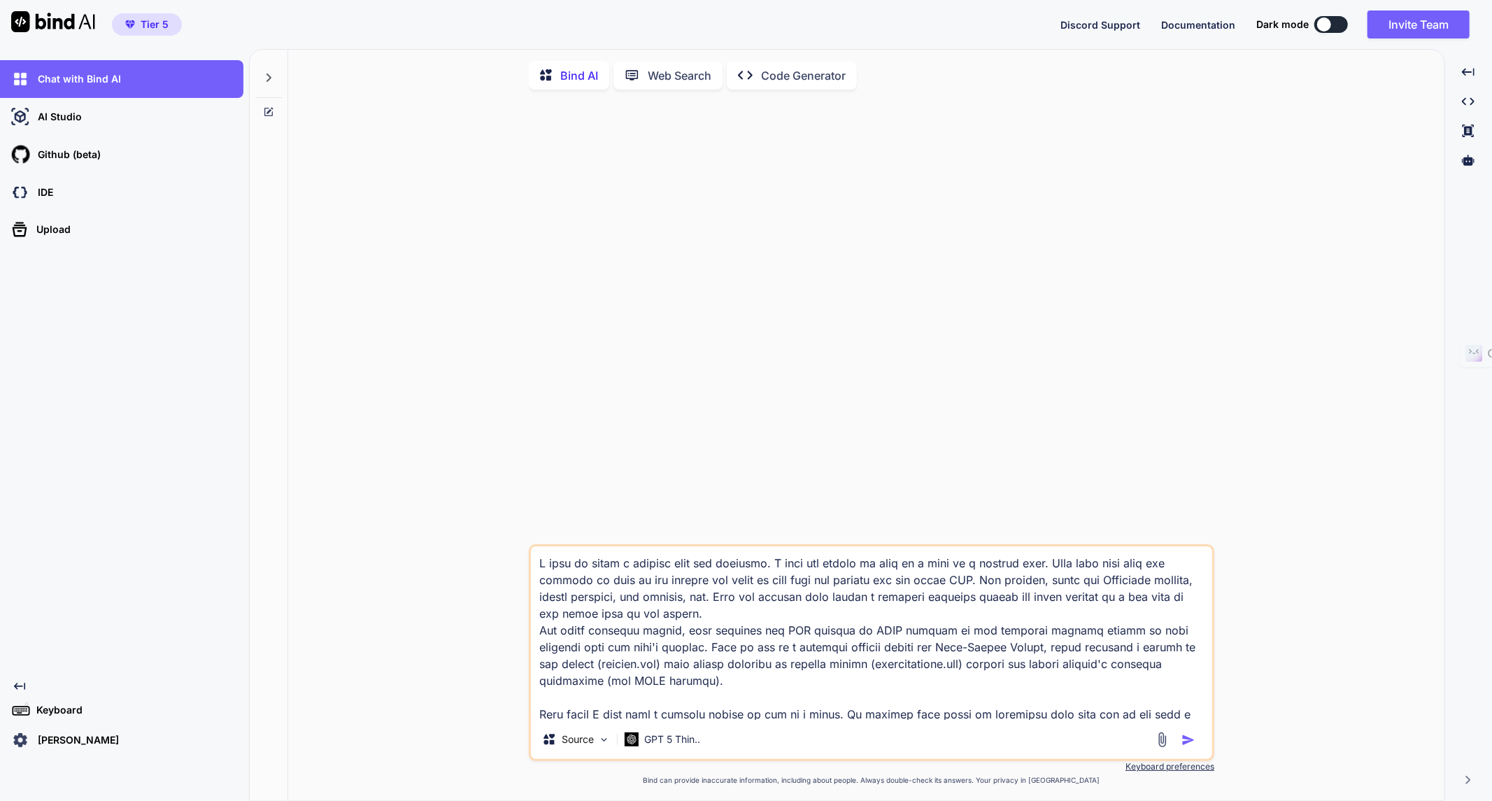
click at [754, 567] on textarea at bounding box center [871, 632] width 681 height 173
type textarea "I want to build a pentest tool for websites which will be a lead generation too…"
click at [1186, 743] on img "button" at bounding box center [1188, 740] width 14 height 14
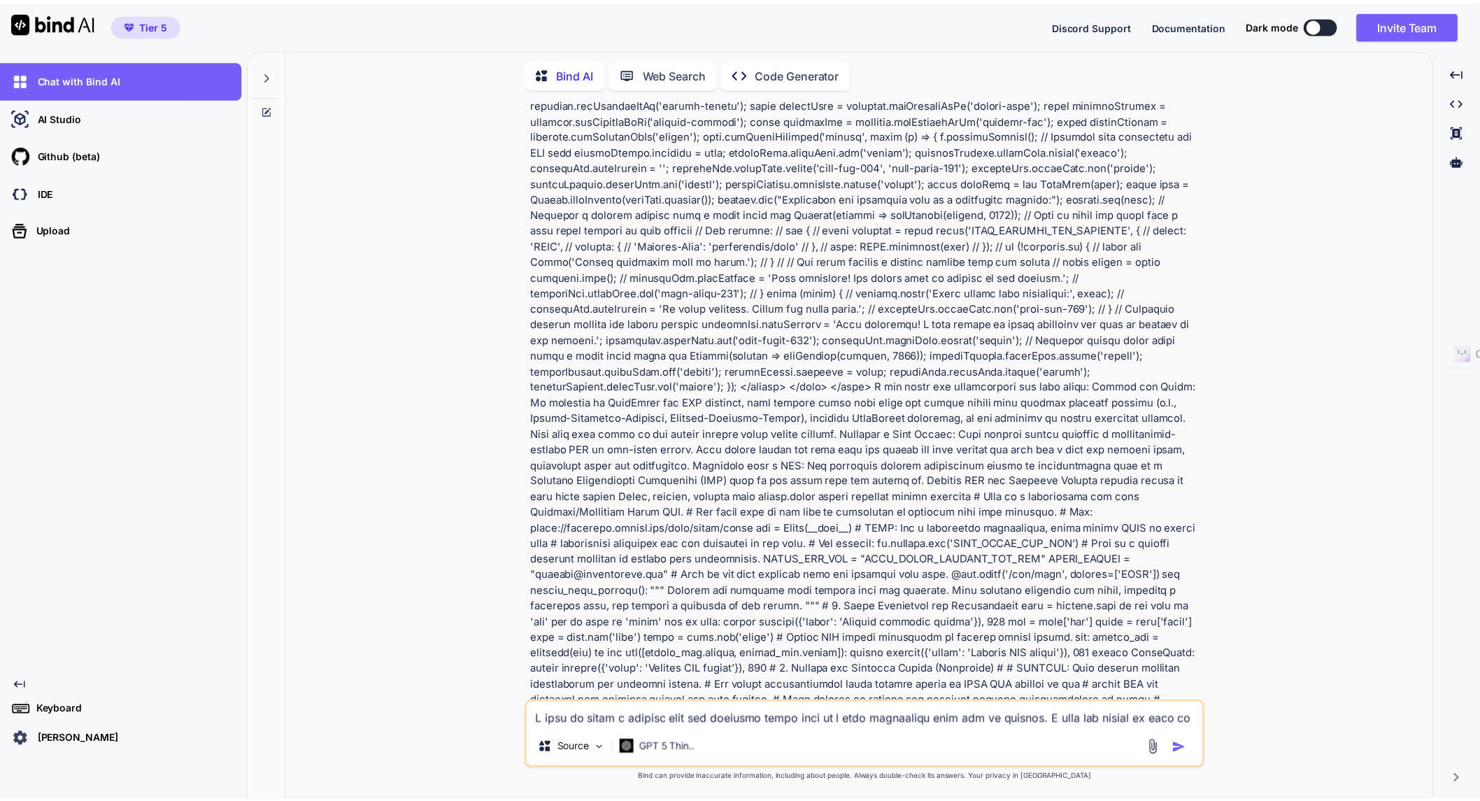
scroll to position [1227, 0]
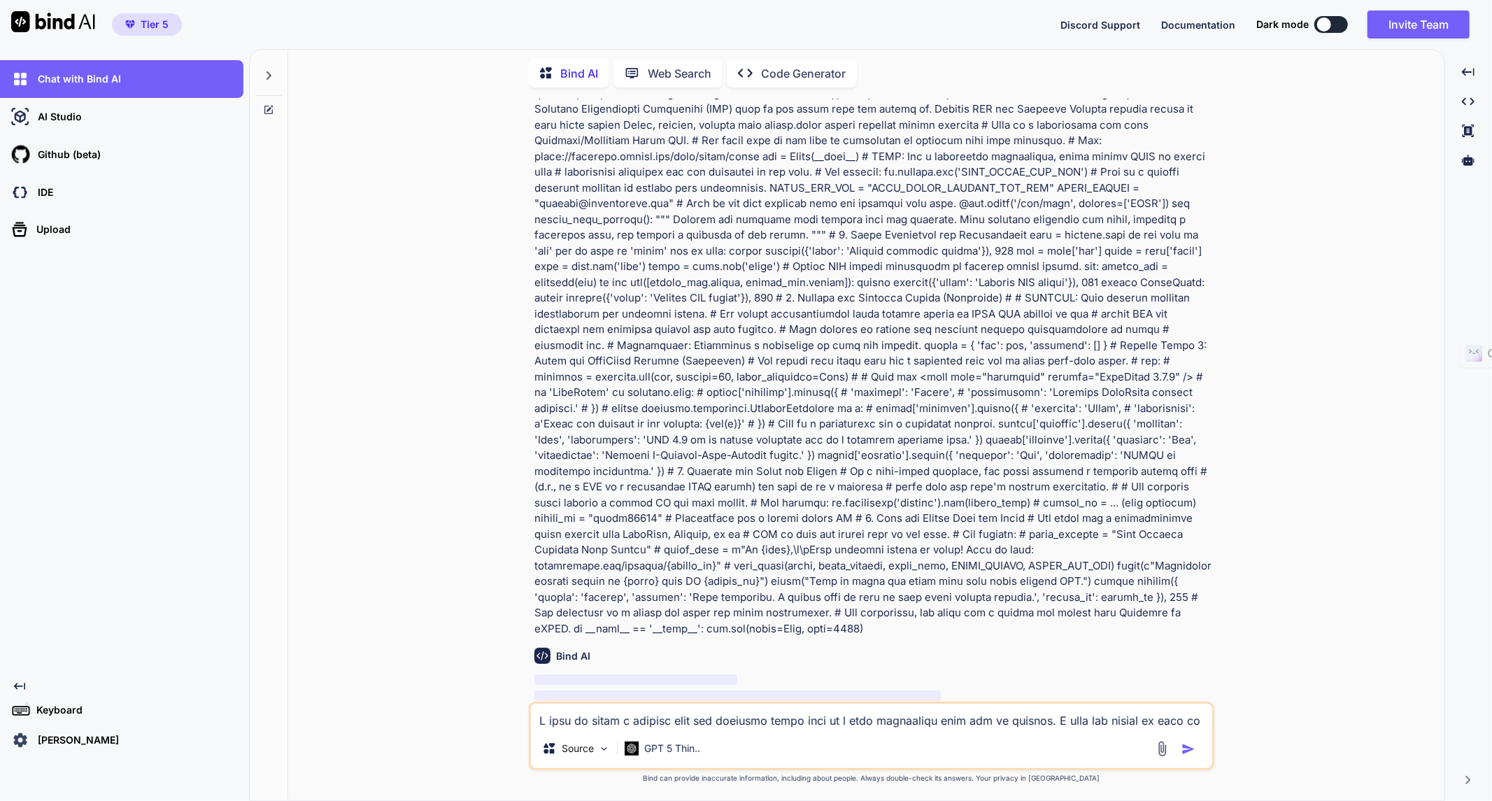
drag, startPoint x: 1209, startPoint y: 24, endPoint x: 1187, endPoint y: 24, distance: 21.7
click at [1187, 24] on span "Documentation" at bounding box center [1198, 25] width 74 height 12
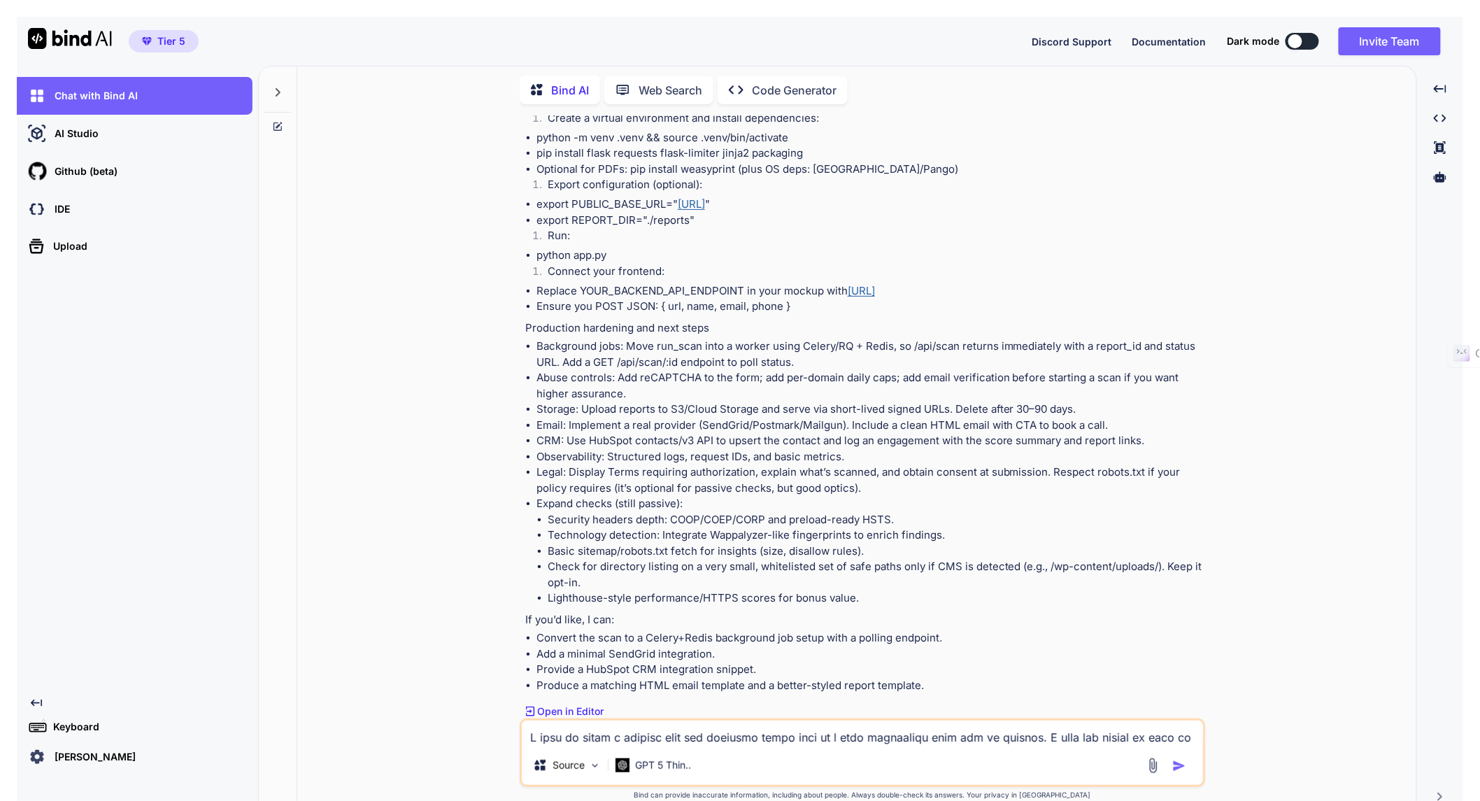
scroll to position [9193, 0]
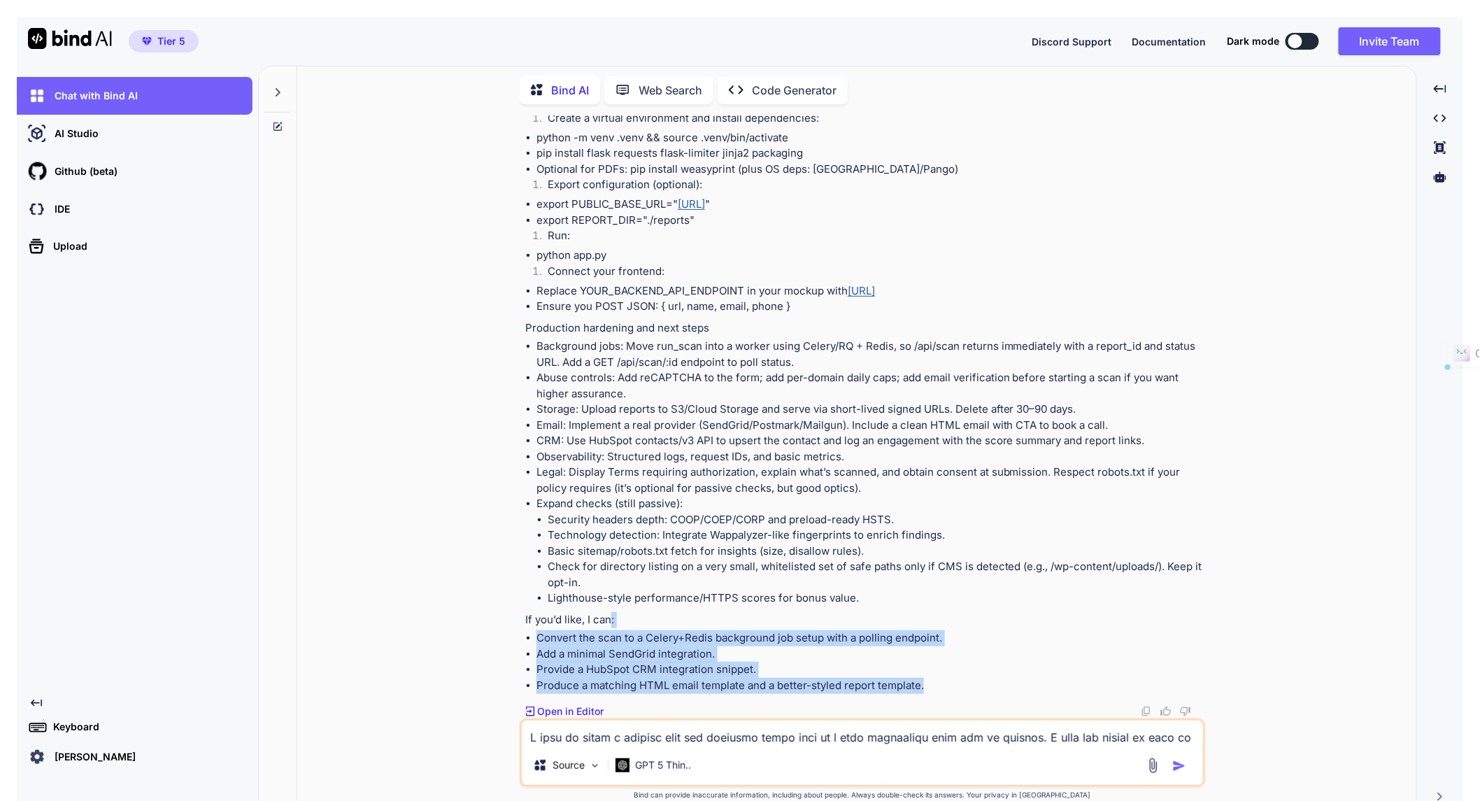
drag, startPoint x: 610, startPoint y: 620, endPoint x: 933, endPoint y: 681, distance: 328.7
copy div ": Convert the scan to a Celery+Redis background job setup with a polling endpoi…"
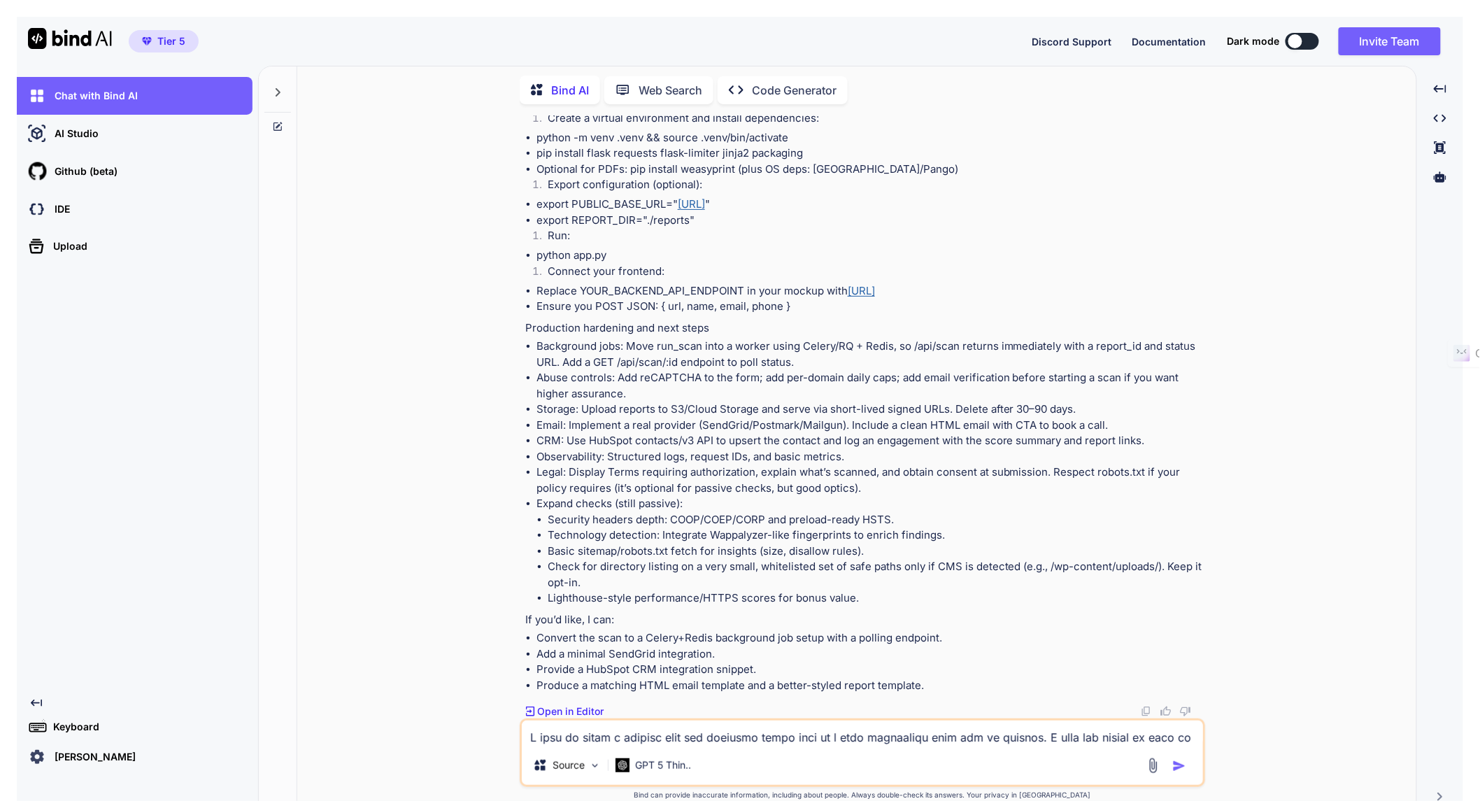
click at [774, 736] on textarea at bounding box center [862, 732] width 681 height 25
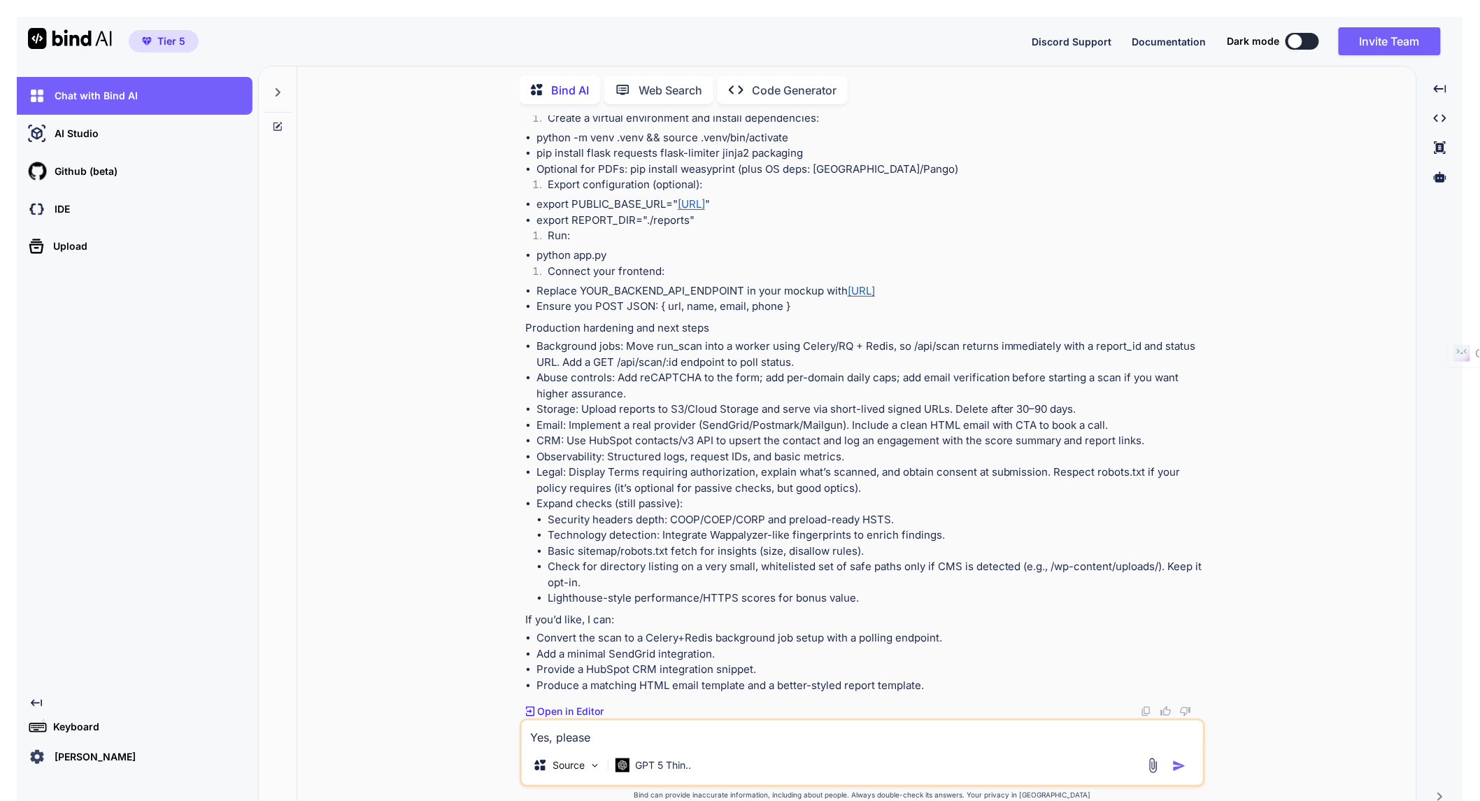
paste textarea ": Convert the scan to a Celery+Redis background job setup with a polling endpoi…"
type textarea "Yes, please : Convert the scan to a Celery+Redis background job setup with a po…"
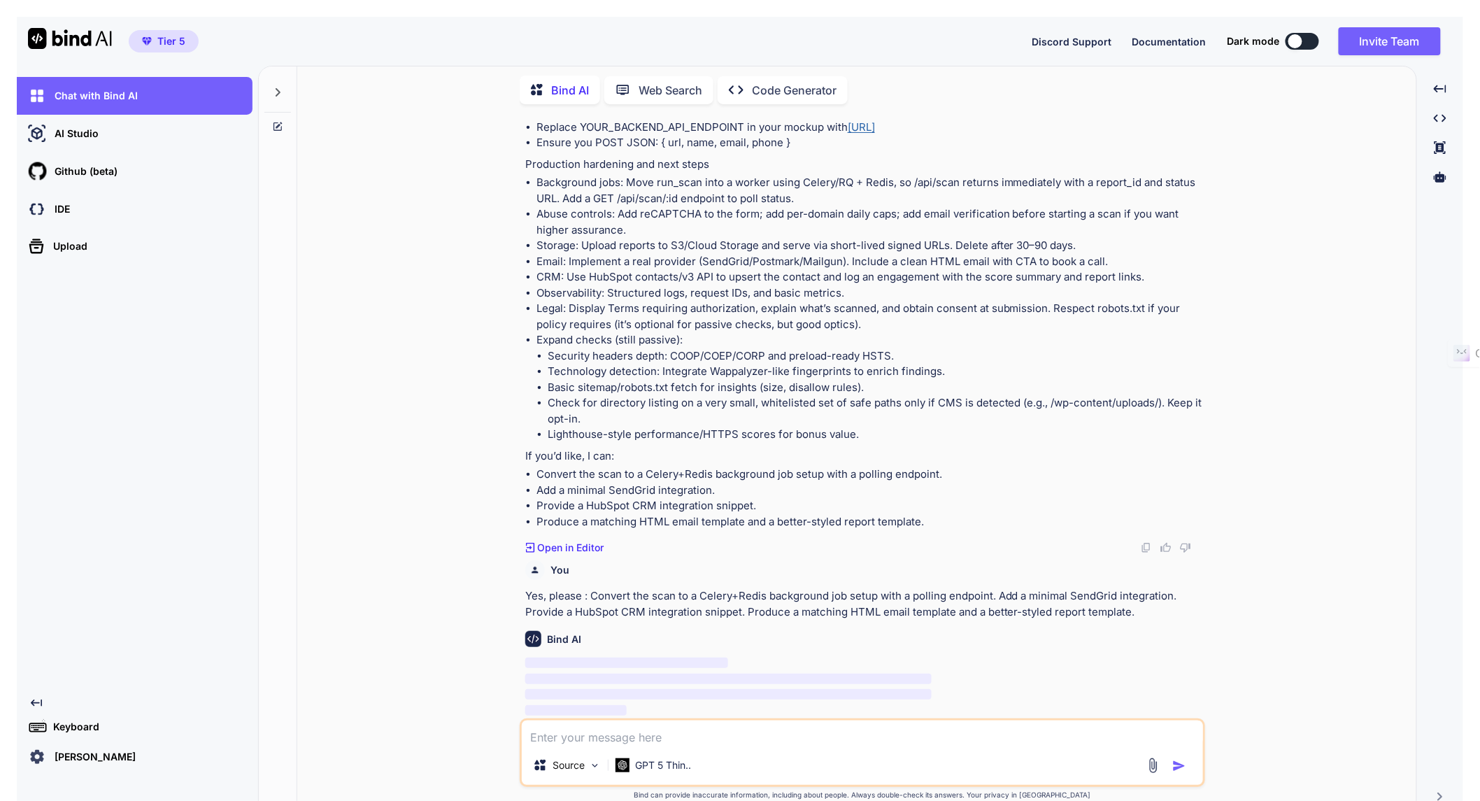
scroll to position [9357, 0]
